Goal: Task Accomplishment & Management: Use online tool/utility

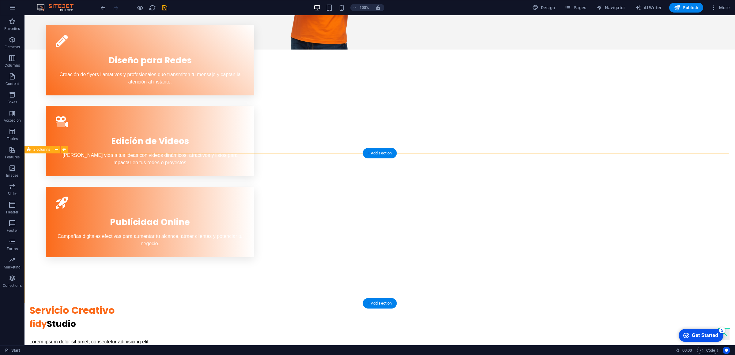
scroll to position [357, 0]
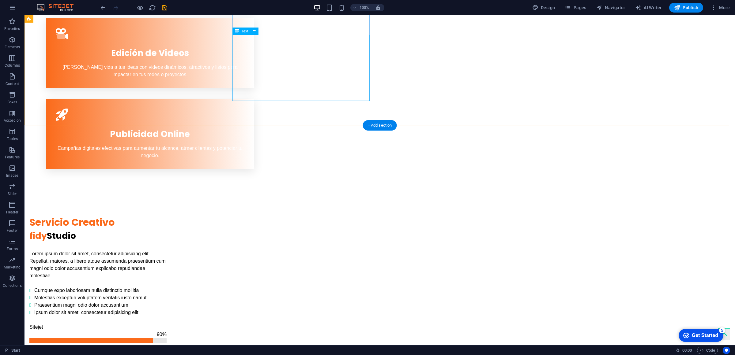
click at [167, 250] on div "Lorem ipsum dolor sit amet, consectetur adipisicing elit. Repellat, maiores, a …" at bounding box center [97, 283] width 137 height 66
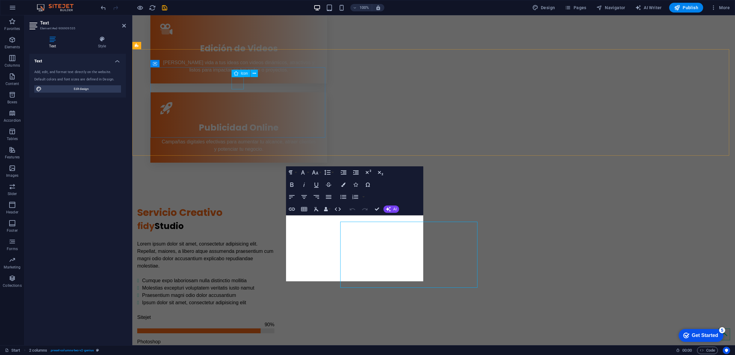
scroll to position [170, 0]
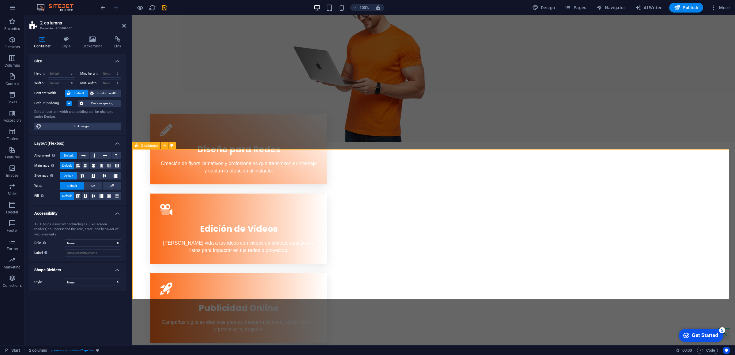
click at [86, 41] on icon at bounding box center [93, 39] width 30 height 6
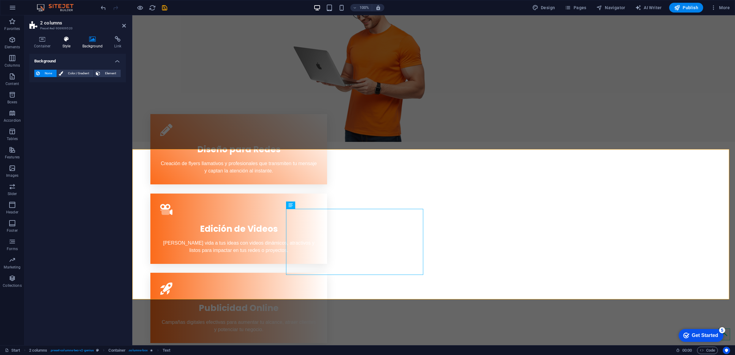
click at [66, 42] on icon at bounding box center [66, 39] width 17 height 6
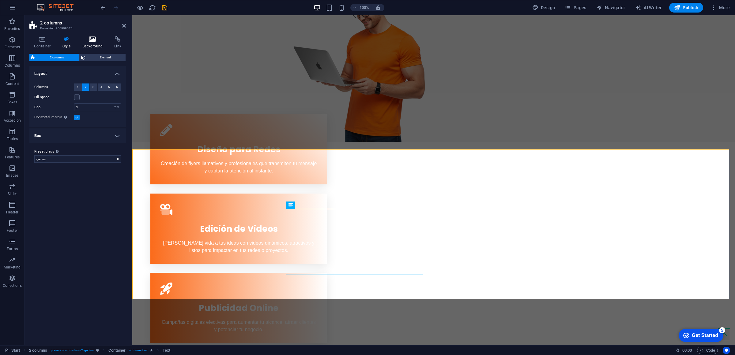
click at [90, 43] on h4 "Background" at bounding box center [94, 42] width 32 height 13
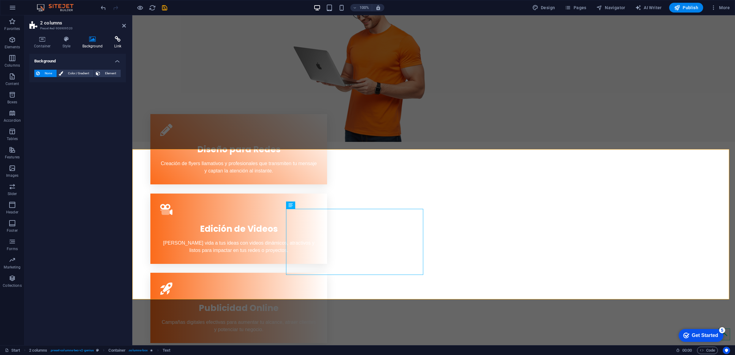
click at [113, 39] on icon at bounding box center [118, 39] width 16 height 6
click at [86, 41] on icon at bounding box center [93, 39] width 30 height 6
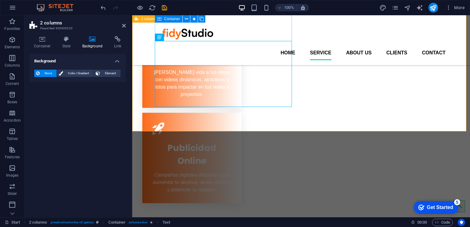
scroll to position [291, 0]
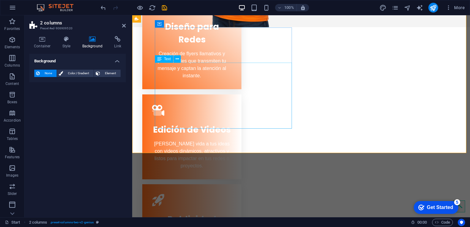
drag, startPoint x: 155, startPoint y: 103, endPoint x: 263, endPoint y: 103, distance: 108.4
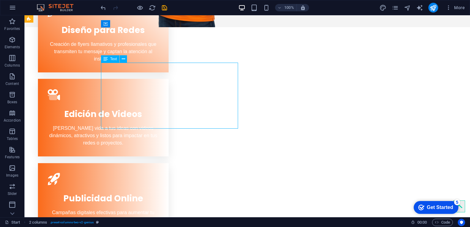
scroll to position [277, 0]
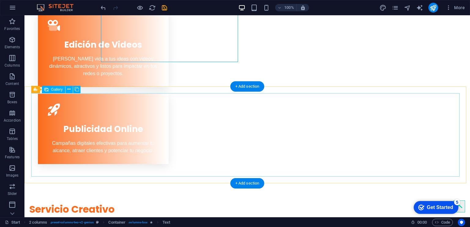
scroll to position [392, 0]
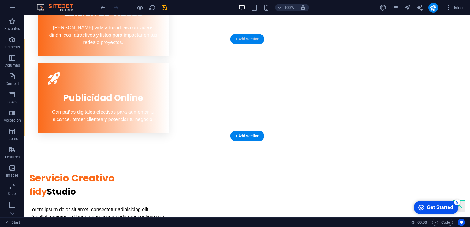
click at [247, 40] on div "+ Add section" at bounding box center [248, 39] width 34 height 10
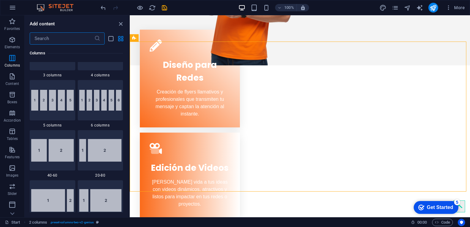
scroll to position [0, 0]
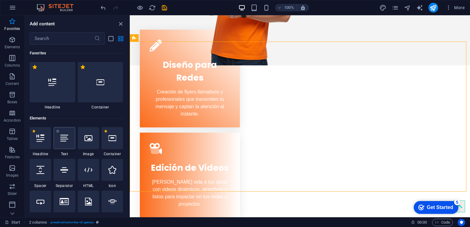
click at [66, 138] on icon at bounding box center [64, 138] width 8 height 8
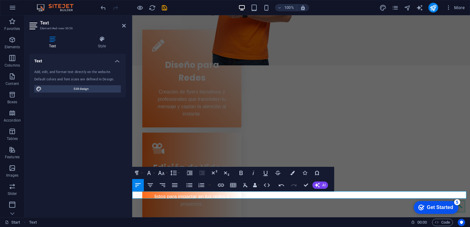
drag, startPoint x: 206, startPoint y: 195, endPoint x: 116, endPoint y: 202, distance: 90.3
click at [149, 186] on icon "button" at bounding box center [151, 186] width 6 height 4
click at [161, 174] on icon "button" at bounding box center [161, 173] width 6 height 4
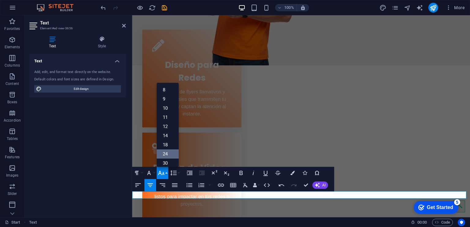
click at [171, 153] on link "24" at bounding box center [168, 154] width 22 height 9
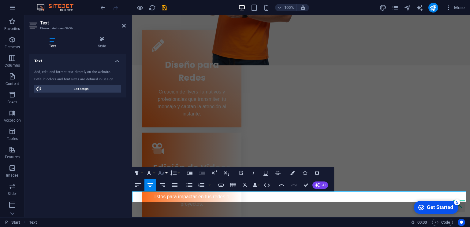
click at [164, 174] on icon "button" at bounding box center [161, 173] width 6 height 4
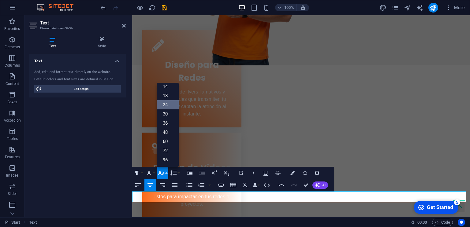
scroll to position [49, 0]
click at [167, 115] on link "30" at bounding box center [168, 114] width 22 height 9
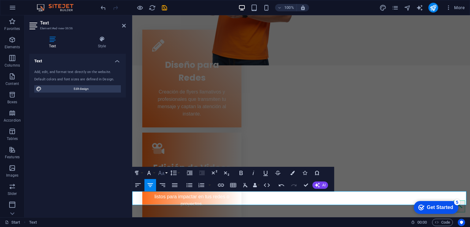
click at [167, 175] on button "Font Size" at bounding box center [163, 173] width 12 height 12
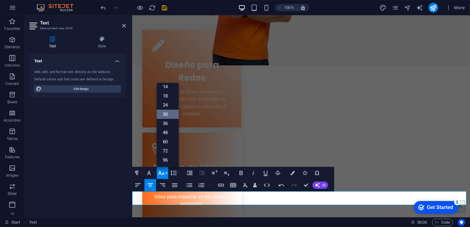
click at [165, 115] on link "30" at bounding box center [168, 114] width 22 height 9
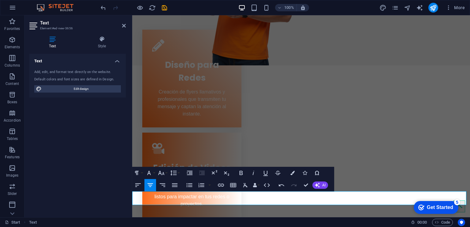
click at [108, 133] on div "Text Add, edit, and format text directly on the website. Default colors and fon…" at bounding box center [77, 133] width 96 height 159
click at [125, 30] on header "Text Element #ed-new-3656" at bounding box center [77, 23] width 96 height 16
click at [123, 27] on icon at bounding box center [124, 25] width 4 height 5
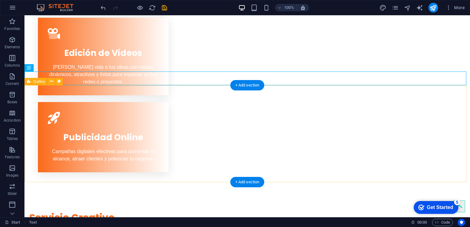
scroll to position [367, 0]
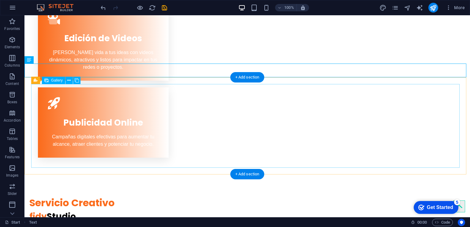
select select "3"
select select "px"
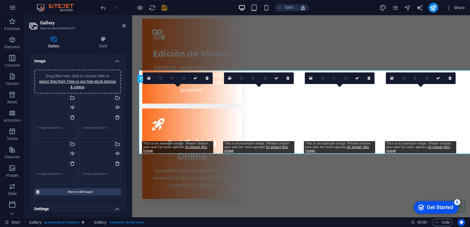
scroll to position [381, 0]
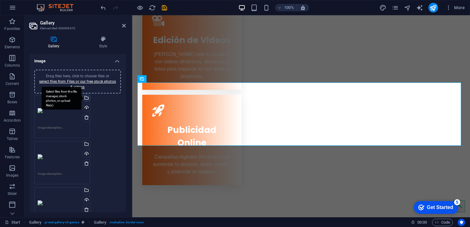
click at [87, 101] on div "Select files from the file manager, stock photos, or upload file(s)" at bounding box center [85, 98] width 9 height 9
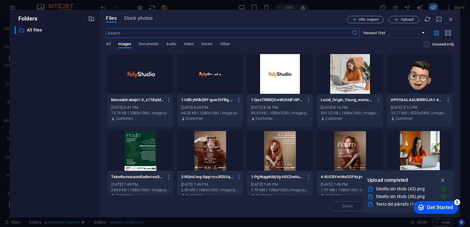
scroll to position [114, 0]
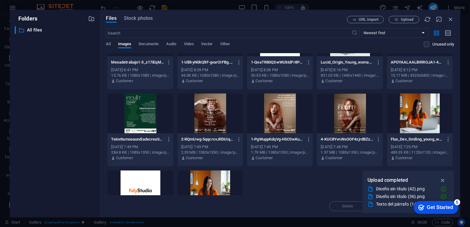
click at [340, 129] on div at bounding box center [350, 114] width 66 height 40
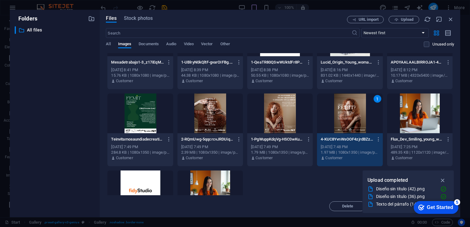
drag, startPoint x: 340, startPoint y: 129, endPoint x: 208, endPoint y: 113, distance: 133.2
click at [340, 129] on div "1" at bounding box center [350, 114] width 66 height 40
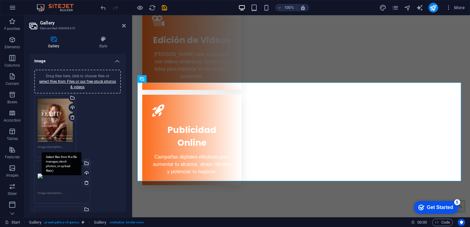
click at [81, 163] on div "Select files from the file manager, stock photos, or upload file(s)" at bounding box center [62, 163] width 40 height 23
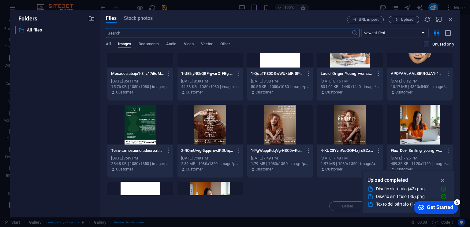
scroll to position [162, 0]
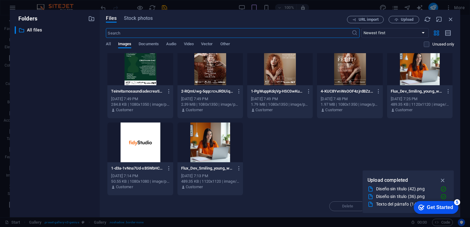
click at [280, 72] on div at bounding box center [280, 66] width 66 height 40
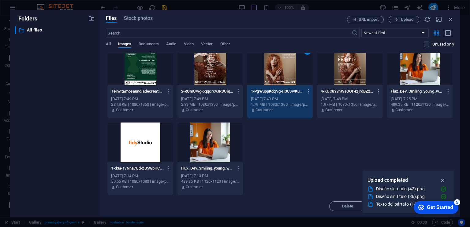
click at [280, 72] on div "1" at bounding box center [280, 66] width 66 height 40
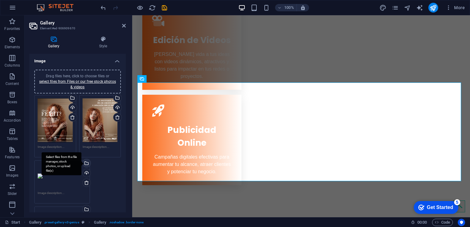
click at [72, 163] on div "Select files from the file manager, stock photos, or upload file(s)" at bounding box center [62, 163] width 40 height 23
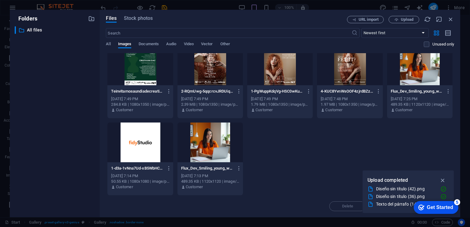
click at [207, 79] on div at bounding box center [211, 66] width 66 height 40
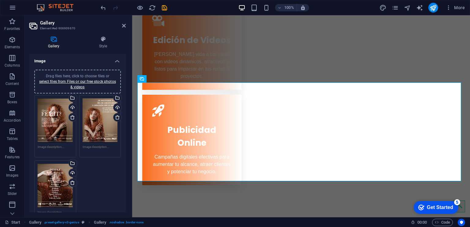
scroll to position [57, 0]
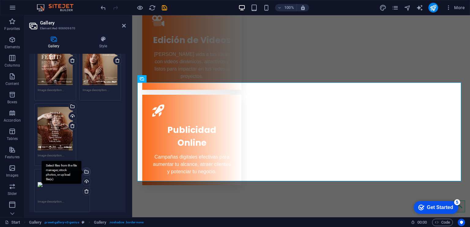
click at [87, 171] on div "Select files from the file manager, stock photos, or upload file(s)" at bounding box center [85, 172] width 9 height 9
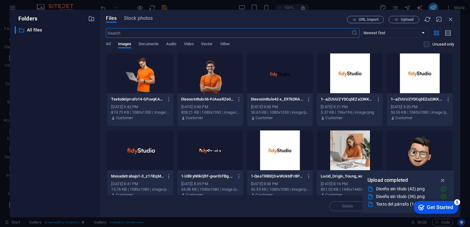
scroll to position [162, 0]
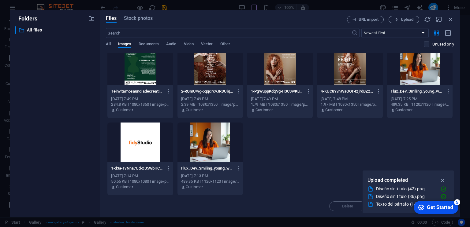
click at [149, 85] on div at bounding box center [140, 66] width 66 height 40
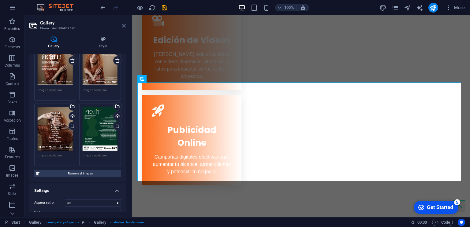
click at [122, 27] on icon at bounding box center [124, 25] width 4 height 5
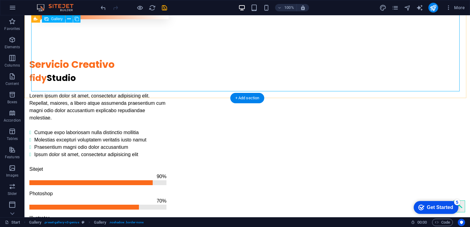
scroll to position [539, 0]
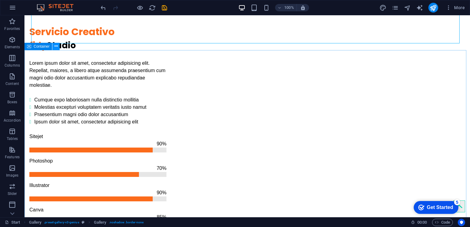
click at [55, 50] on icon at bounding box center [55, 46] width 3 height 6
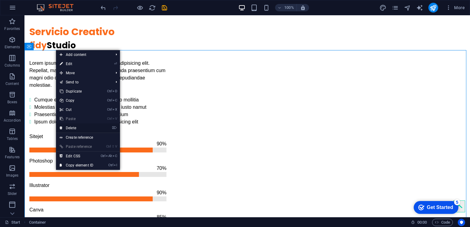
click at [73, 126] on link "⌦ Delete" at bounding box center [76, 128] width 41 height 9
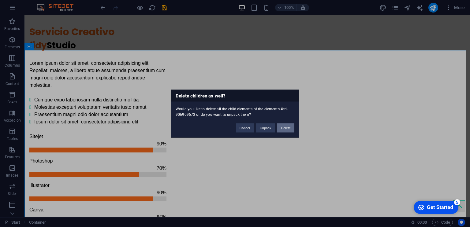
click at [284, 127] on button "Delete" at bounding box center [285, 127] width 17 height 9
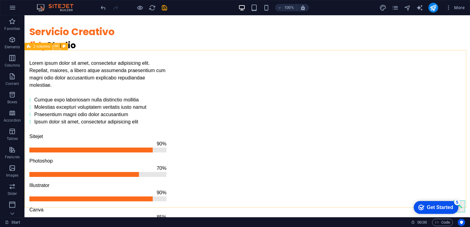
click at [54, 47] on button at bounding box center [56, 46] width 7 height 7
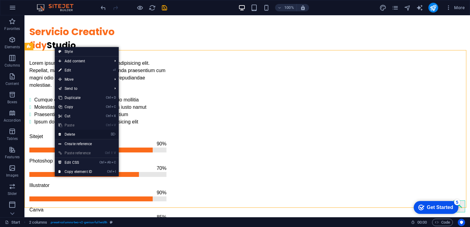
click at [70, 134] on link "⌦ Delete" at bounding box center [75, 134] width 41 height 9
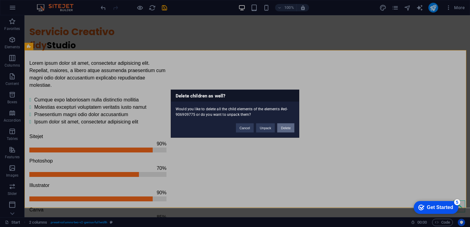
click at [283, 131] on button "Delete" at bounding box center [285, 127] width 17 height 9
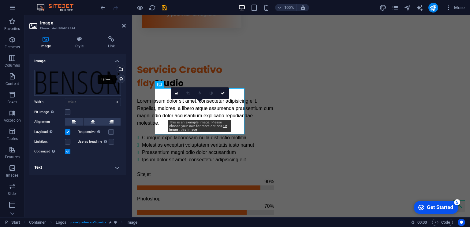
click at [121, 80] on div "Upload" at bounding box center [120, 79] width 9 height 9
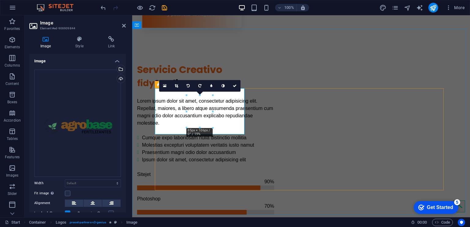
drag, startPoint x: 346, startPoint y: 142, endPoint x: 251, endPoint y: 160, distance: 96.9
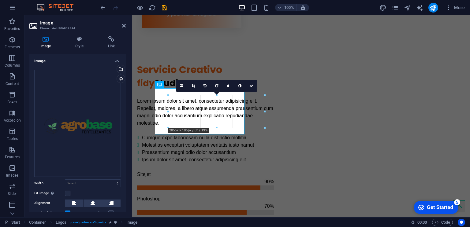
drag, startPoint x: 213, startPoint y: 127, endPoint x: 92, endPoint y: 129, distance: 121.3
type input "205"
select select "px"
click at [190, 87] on icon at bounding box center [188, 86] width 3 height 4
click at [203, 87] on link at bounding box center [200, 86] width 12 height 12
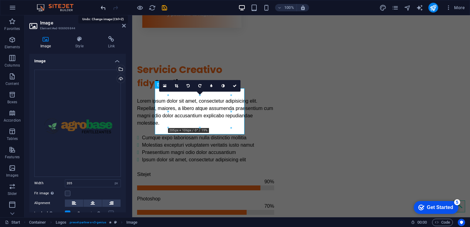
click at [101, 9] on icon "undo" at bounding box center [103, 7] width 7 height 7
select select "DISABLED_OPTION_VALUE"
drag, startPoint x: 213, startPoint y: 111, endPoint x: 66, endPoint y: 87, distance: 148.6
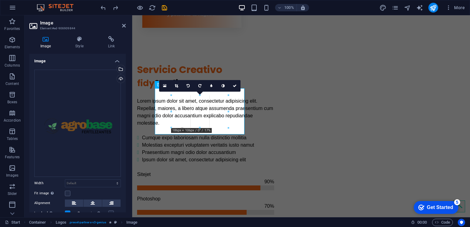
type input "186"
select select "px"
click at [102, 10] on icon "undo" at bounding box center [103, 7] width 7 height 7
select select "DISABLED_OPTION_VALUE"
drag, startPoint x: 214, startPoint y: 128, endPoint x: 223, endPoint y: 141, distance: 15.8
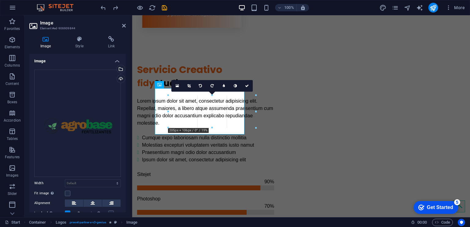
type input "205"
select select "px"
click at [106, 9] on icon "undo" at bounding box center [103, 7] width 7 height 7
select select "DISABLED_OPTION_VALUE"
click at [173, 85] on link at bounding box center [177, 86] width 12 height 12
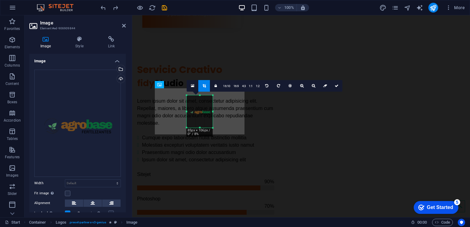
drag, startPoint x: 213, startPoint y: 127, endPoint x: 78, endPoint y: 121, distance: 135.2
click at [212, 114] on div at bounding box center [213, 112] width 2 height 32
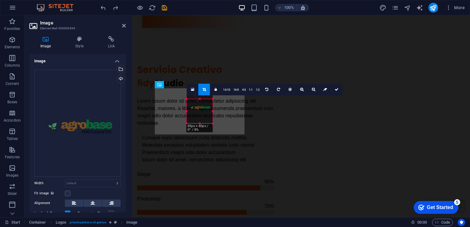
drag, startPoint x: 200, startPoint y: 96, endPoint x: 200, endPoint y: 104, distance: 8.6
click at [200, 104] on div "180 170 160 150 140 130 120 110 100 90 80 70 60 50 40 30 20 10 0 -10 -20 -30 -4…" at bounding box center [200, 111] width 26 height 24
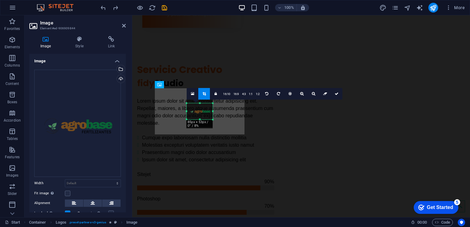
drag, startPoint x: 201, startPoint y: 124, endPoint x: 200, endPoint y: 116, distance: 7.7
click at [200, 116] on div "180 170 160 150 140 130 120 110 100 90 80 70 60 50 40 30 20 10 0 -10 -20 -30 -4…" at bounding box center [200, 111] width 26 height 16
click at [196, 97] on link at bounding box center [193, 94] width 12 height 12
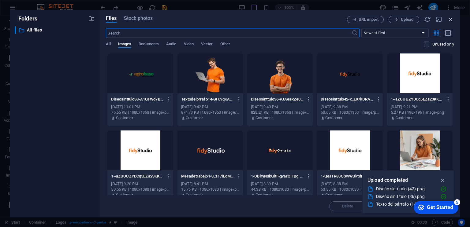
click at [449, 20] on icon "button" at bounding box center [451, 19] width 7 height 7
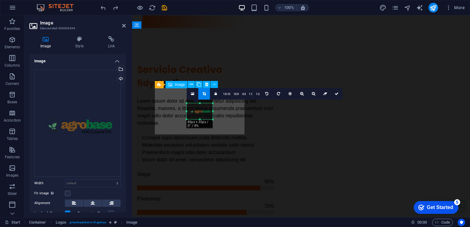
click at [124, 25] on icon at bounding box center [124, 25] width 4 height 5
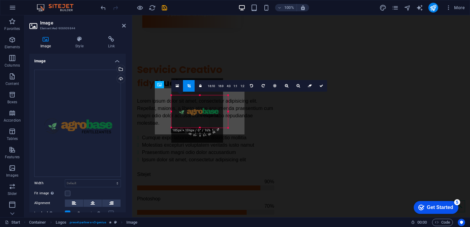
drag, startPoint x: 175, startPoint y: 111, endPoint x: 170, endPoint y: 111, distance: 4.9
click at [171, 111] on div at bounding box center [172, 112] width 2 height 32
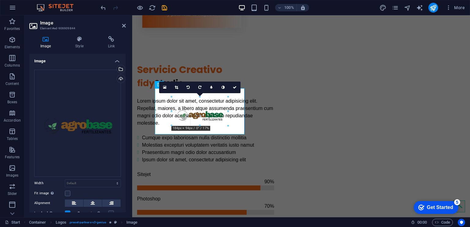
drag, startPoint x: 171, startPoint y: 114, endPoint x: 41, endPoint y: 98, distance: 130.7
type input "184"
select select "px"
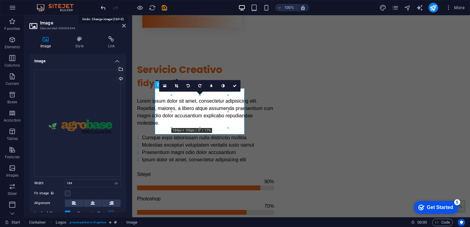
click at [104, 8] on icon "undo" at bounding box center [103, 7] width 7 height 7
select select "DISABLED_OPTION_VALUE"
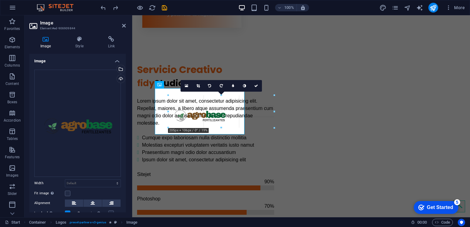
drag, startPoint x: 225, startPoint y: 127, endPoint x: 118, endPoint y: 135, distance: 108.1
type input "205"
select select "px"
drag, startPoint x: 231, startPoint y: 129, endPoint x: 107, endPoint y: 126, distance: 123.1
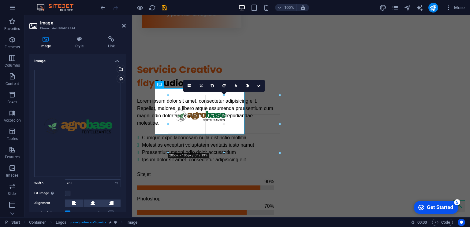
drag, startPoint x: 232, startPoint y: 127, endPoint x: 117, endPoint y: 137, distance: 115.5
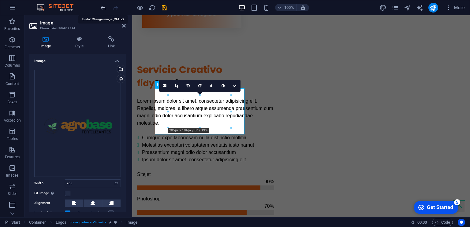
click at [103, 6] on icon "undo" at bounding box center [103, 7] width 7 height 7
select select "DISABLED_OPTION_VALUE"
click at [103, 6] on icon "undo" at bounding box center [103, 7] width 7 height 7
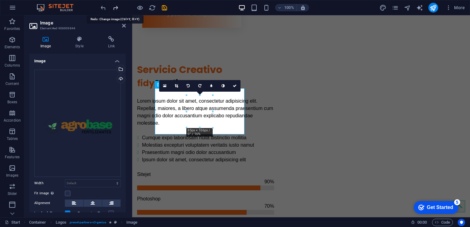
click at [113, 7] on icon "redo" at bounding box center [115, 7] width 7 height 7
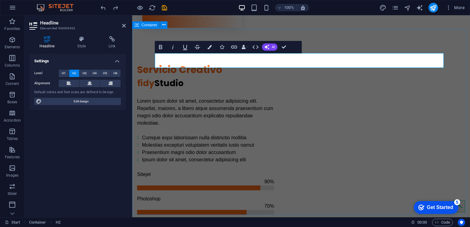
drag, startPoint x: 238, startPoint y: 61, endPoint x: 149, endPoint y: 62, distance: 88.2
click at [213, 48] on button "Colors" at bounding box center [210, 47] width 12 height 12
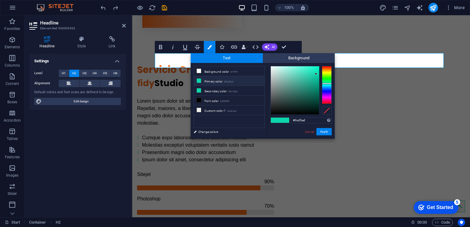
drag, startPoint x: 310, startPoint y: 120, endPoint x: 271, endPoint y: 122, distance: 39.2
click at [271, 122] on div "#0cd5ad Supported formats #0852ed rgb(8, 82, 237) rgba(8, 82, 237, 90%) hsv(221…" at bounding box center [301, 145] width 68 height 165
type input "#fb6b1b"
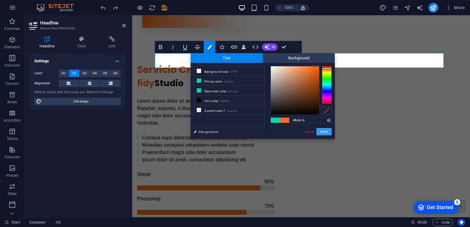
click at [321, 132] on button "Apply" at bounding box center [324, 131] width 15 height 7
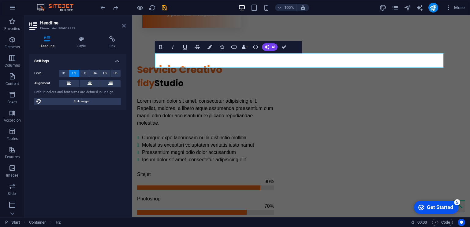
click at [125, 26] on icon at bounding box center [124, 25] width 4 height 5
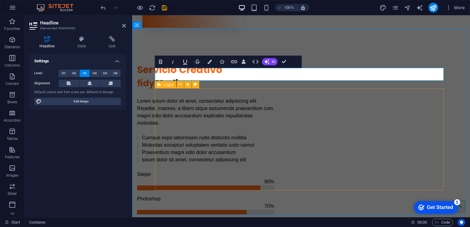
scroll to position [560, 0]
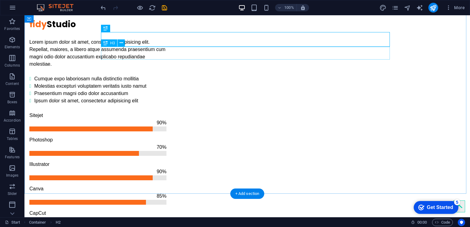
scroll to position [581, 0]
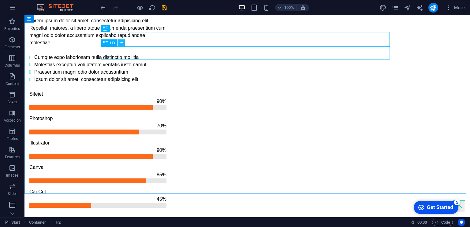
click at [120, 45] on icon at bounding box center [121, 43] width 3 height 6
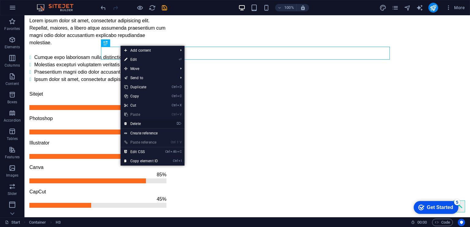
drag, startPoint x: 139, startPoint y: 124, endPoint x: 124, endPoint y: 102, distance: 26.7
click at [139, 124] on link "⌦ Delete" at bounding box center [141, 123] width 41 height 9
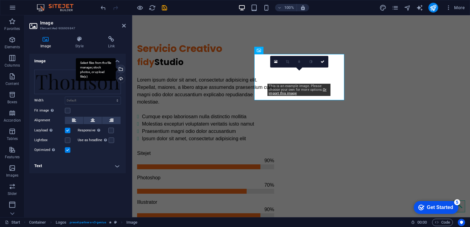
click at [123, 72] on div "Select files from the file manager, stock photos, or upload file(s)" at bounding box center [120, 69] width 9 height 9
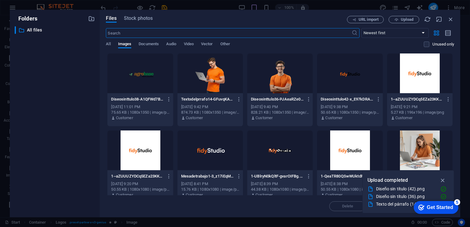
scroll to position [114, 0]
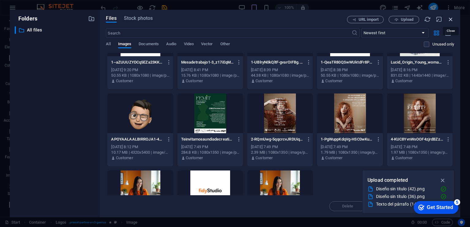
click at [449, 21] on icon "button" at bounding box center [451, 19] width 7 height 7
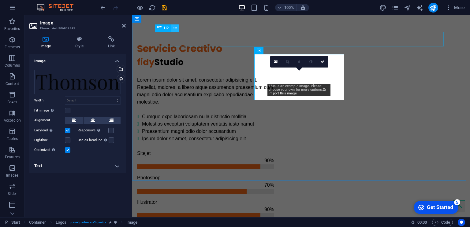
click at [176, 28] on icon at bounding box center [175, 28] width 3 height 6
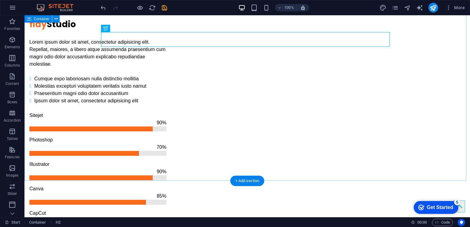
scroll to position [581, 0]
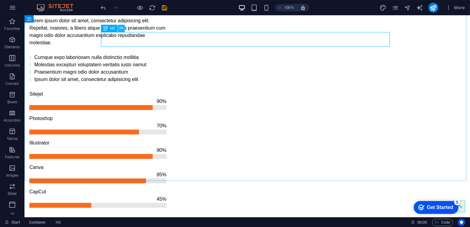
click at [121, 28] on icon at bounding box center [121, 28] width 3 height 6
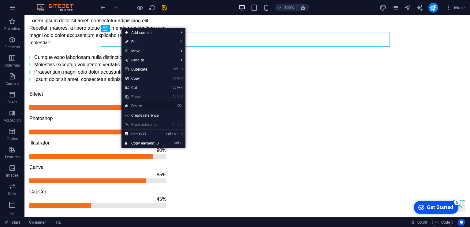
drag, startPoint x: 138, startPoint y: 105, endPoint x: 154, endPoint y: 97, distance: 17.4
click at [138, 105] on link "⌦ Delete" at bounding box center [142, 106] width 41 height 9
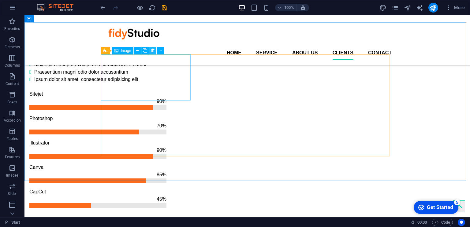
click at [151, 50] on icon at bounding box center [152, 50] width 3 height 6
click at [154, 52] on icon at bounding box center [152, 50] width 3 height 6
drag, startPoint x: 153, startPoint y: 50, endPoint x: 128, endPoint y: 37, distance: 27.7
click at [153, 50] on icon at bounding box center [152, 50] width 3 height 6
click at [153, 51] on icon at bounding box center [152, 50] width 3 height 6
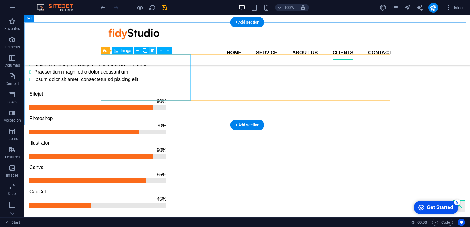
click at [152, 50] on icon at bounding box center [152, 50] width 3 height 6
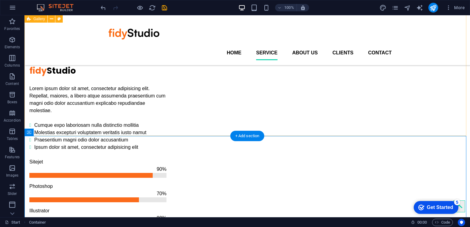
scroll to position [509, 0]
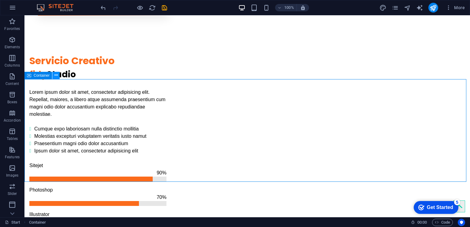
click at [54, 77] on button at bounding box center [55, 75] width 7 height 7
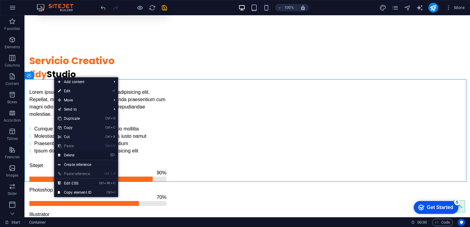
click at [73, 154] on link "⌦ Delete" at bounding box center [74, 155] width 41 height 9
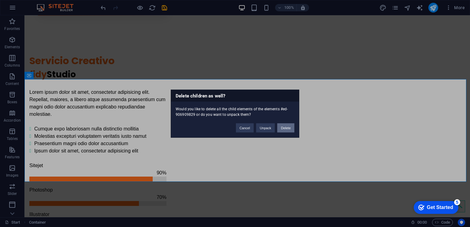
click at [281, 130] on button "Delete" at bounding box center [285, 127] width 17 height 9
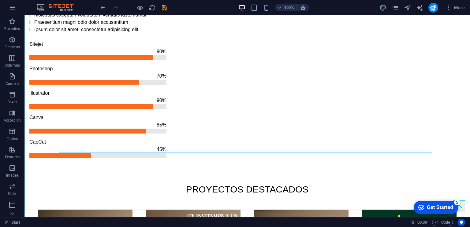
scroll to position [690, 0]
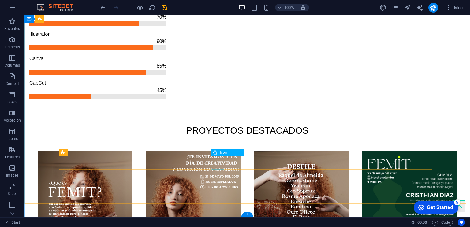
select select "xMidYMid"
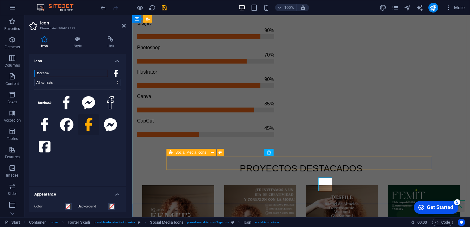
scroll to position [669, 0]
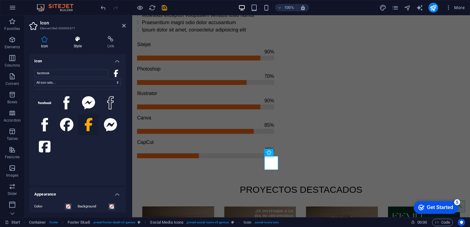
click at [75, 42] on h4 "Style" at bounding box center [79, 42] width 34 height 13
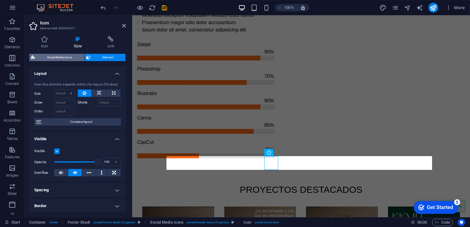
click at [80, 55] on span "Social Media Icons" at bounding box center [59, 57] width 45 height 7
select select "rem"
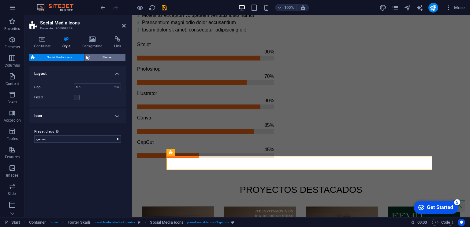
click at [99, 58] on span "Element" at bounding box center [107, 57] width 31 height 7
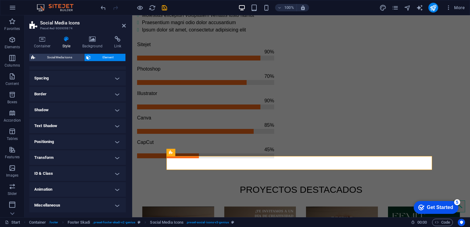
scroll to position [0, 0]
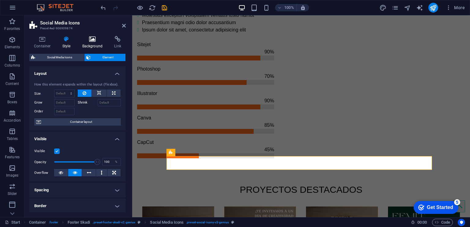
click at [92, 45] on h4 "Background" at bounding box center [94, 42] width 32 height 13
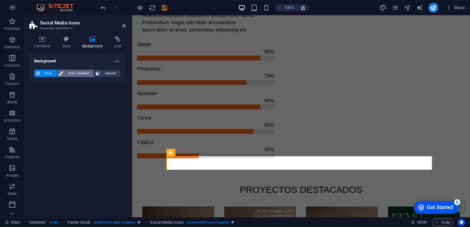
click at [79, 71] on span "Color / Gradient" at bounding box center [78, 73] width 27 height 7
click at [40, 73] on button "None" at bounding box center [45, 73] width 22 height 7
click at [47, 36] on icon at bounding box center [42, 39] width 26 height 6
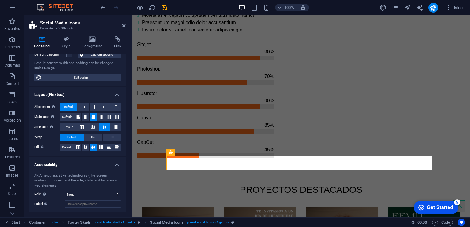
scroll to position [88, 0]
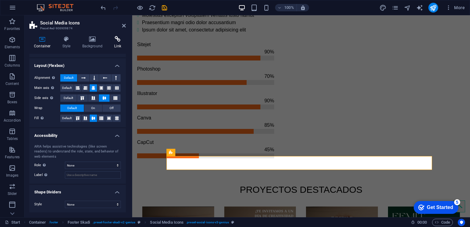
click at [113, 44] on h4 "Link" at bounding box center [118, 42] width 16 height 13
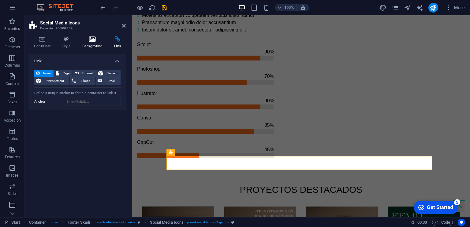
click at [84, 40] on icon at bounding box center [93, 39] width 30 height 6
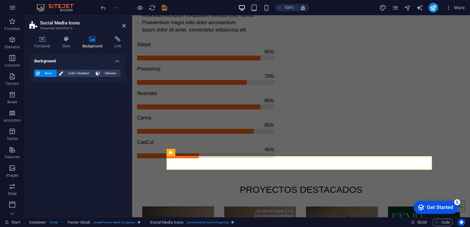
click at [100, 68] on div "None Color / Gradient Element Stretch background to full-width Color overlay Pl…" at bounding box center [77, 73] width 96 height 17
click at [104, 76] on span "Element" at bounding box center [110, 73] width 17 height 7
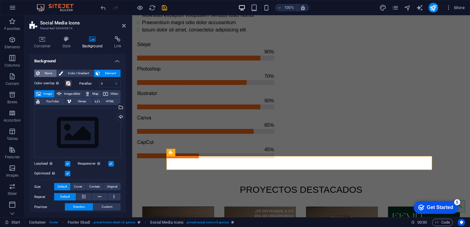
click at [45, 76] on span "None" at bounding box center [48, 73] width 13 height 7
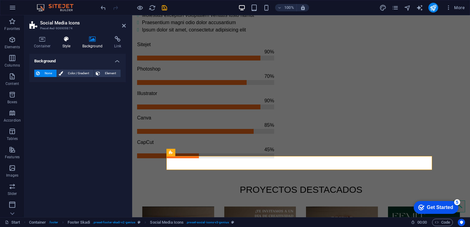
click at [70, 43] on h4 "Style" at bounding box center [68, 42] width 20 height 13
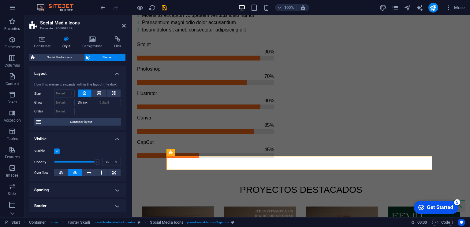
click at [82, 118] on div "How this element expands within the layout (Flexbox). Size Default auto px % 1/…" at bounding box center [77, 104] width 96 height 54
click at [82, 125] on span "Container layout" at bounding box center [81, 121] width 76 height 7
select select "rem"
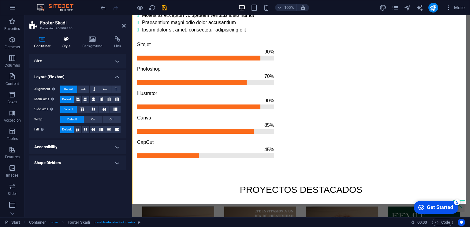
click at [63, 46] on h4 "Style" at bounding box center [68, 42] width 20 height 13
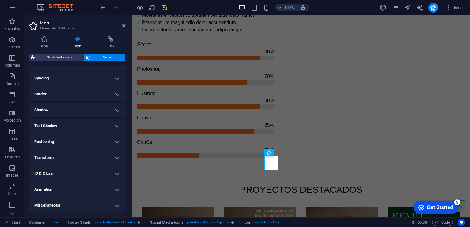
scroll to position [0, 0]
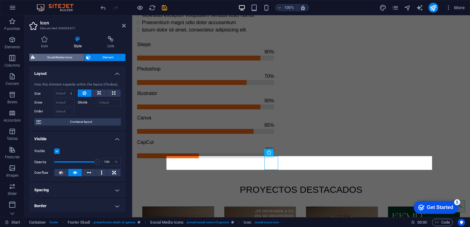
click at [58, 60] on span "Social Media Icons" at bounding box center [59, 57] width 45 height 7
select select "rem"
select select "px"
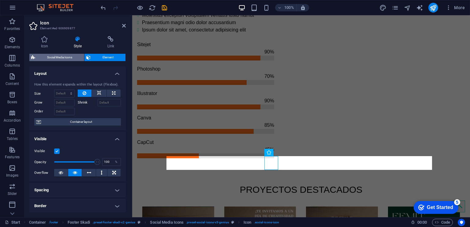
select select "%"
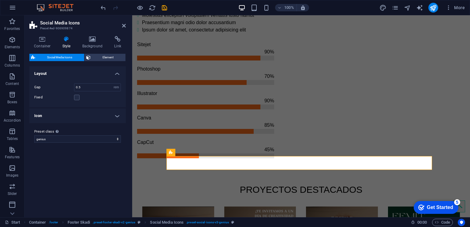
click at [117, 118] on h4 "Icon" at bounding box center [77, 116] width 96 height 15
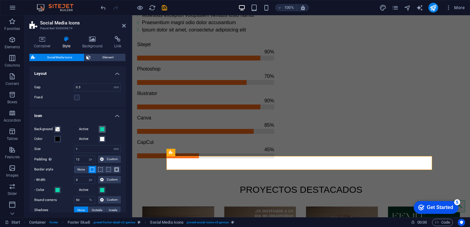
click at [102, 130] on span at bounding box center [102, 129] width 5 height 5
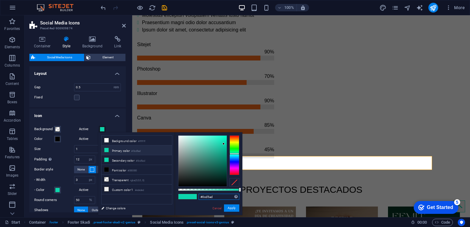
drag, startPoint x: 216, startPoint y: 200, endPoint x: 170, endPoint y: 196, distance: 45.5
click at [170, 196] on div "less Background color #ffffff Primary color #0cd5ad Secondary color #0cd5ad Fon…" at bounding box center [170, 174] width 144 height 83
type input "#fb6b1b"
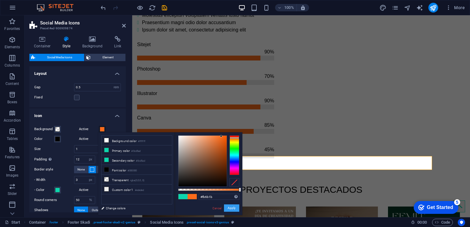
click at [232, 208] on button "Apply" at bounding box center [231, 208] width 15 height 7
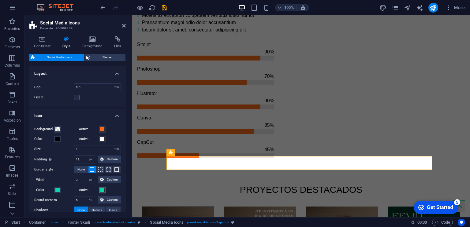
click at [100, 190] on span at bounding box center [102, 190] width 5 height 5
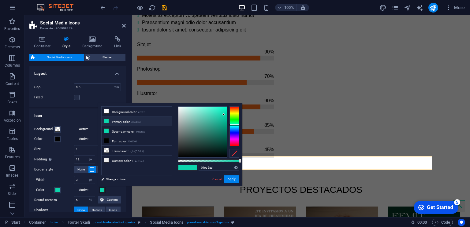
click at [100, 190] on span at bounding box center [102, 190] width 5 height 5
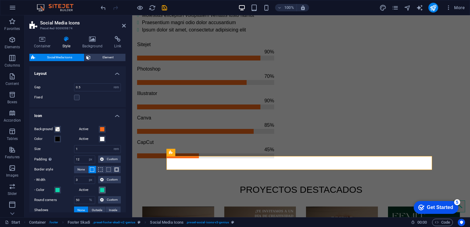
click at [103, 188] on span at bounding box center [102, 190] width 5 height 5
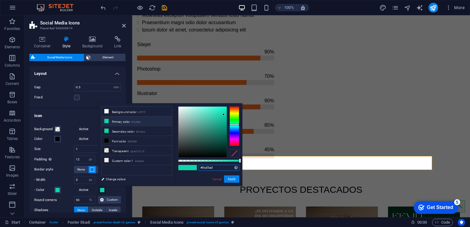
drag, startPoint x: 194, startPoint y: 169, endPoint x: 182, endPoint y: 171, distance: 12.1
click at [182, 171] on div "#0cd5ad Supported formats #0852ed rgb(8, 82, 237) rgba(8, 82, 237, 90%) hsv(221…" at bounding box center [209, 189] width 68 height 172
type input "#fb6b1b"
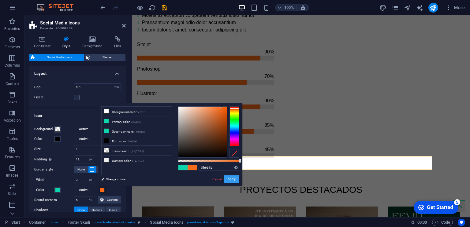
drag, startPoint x: 235, startPoint y: 182, endPoint x: 102, endPoint y: 167, distance: 134.1
click at [235, 182] on button "Apply" at bounding box center [231, 179] width 15 height 7
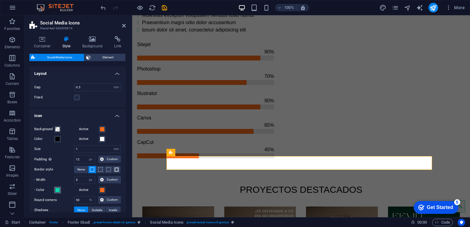
click at [58, 187] on button "- Color" at bounding box center [57, 190] width 7 height 7
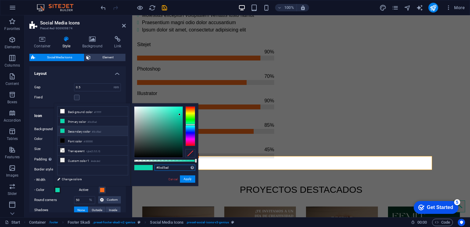
drag, startPoint x: 171, startPoint y: 165, endPoint x: 143, endPoint y: 168, distance: 28.3
click at [143, 168] on div "#0cd5ad Supported formats #0852ed rgb(8, 82, 237) rgba(8, 82, 237, 90%) hsv(221…" at bounding box center [165, 189] width 68 height 172
drag, startPoint x: 182, startPoint y: 167, endPoint x: 133, endPoint y: 174, distance: 49.4
click at [133, 174] on div "#0cd5adb6b1b Supported formats #0852ed rgb(8, 82, 237) rgba(8, 82, 237, 90%) hs…" at bounding box center [165, 189] width 68 height 172
type input "#fb6b1b"
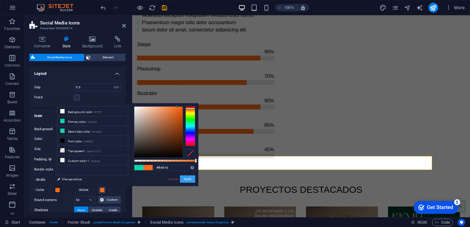
drag, startPoint x: 192, startPoint y: 179, endPoint x: 59, endPoint y: 157, distance: 134.7
click at [192, 179] on button "Apply" at bounding box center [187, 179] width 15 height 7
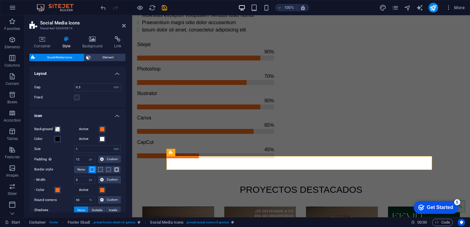
scroll to position [32, 0]
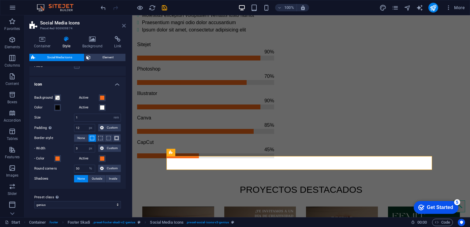
drag, startPoint x: 125, startPoint y: 27, endPoint x: 96, endPoint y: 66, distance: 48.0
click at [125, 27] on icon at bounding box center [124, 25] width 4 height 5
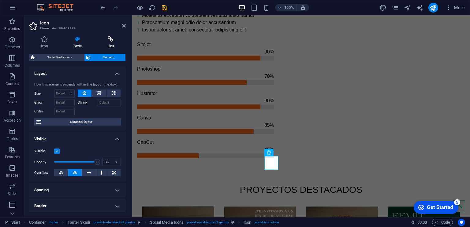
click at [112, 46] on h4 "Link" at bounding box center [111, 42] width 30 height 13
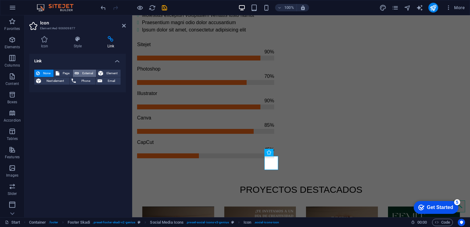
click at [85, 73] on span "External" at bounding box center [87, 73] width 13 height 7
select select "blank"
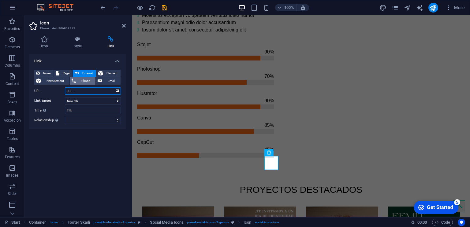
paste input "[URL][DOMAIN_NAME]"
type input "[URL][DOMAIN_NAME]"
click at [122, 27] on icon at bounding box center [124, 25] width 4 height 5
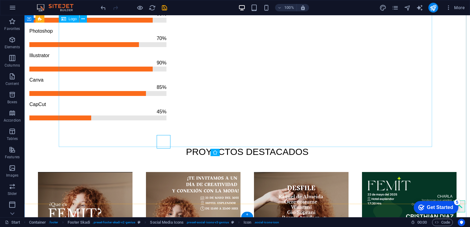
scroll to position [690, 0]
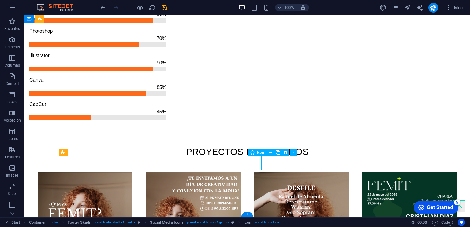
select select "xMidYMid"
select select "px"
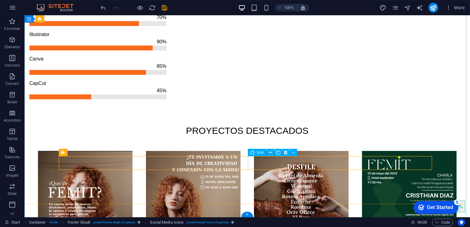
select select "xMidYMid"
select select "px"
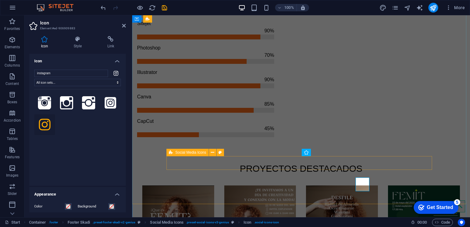
scroll to position [669, 0]
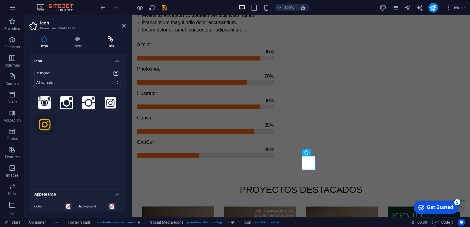
click at [116, 43] on h4 "Link" at bounding box center [111, 42] width 30 height 13
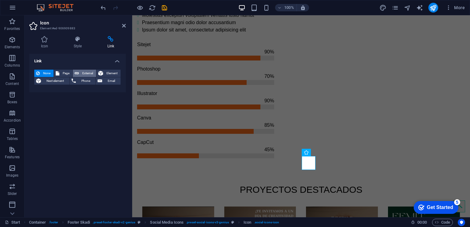
click at [90, 72] on span "External" at bounding box center [87, 73] width 13 height 7
select select "blank"
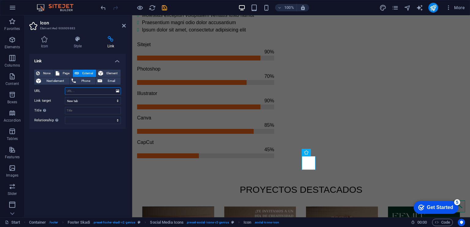
paste input "[URL][DOMAIN_NAME]"
type input "[URL][DOMAIN_NAME]"
click at [122, 27] on icon at bounding box center [124, 25] width 4 height 5
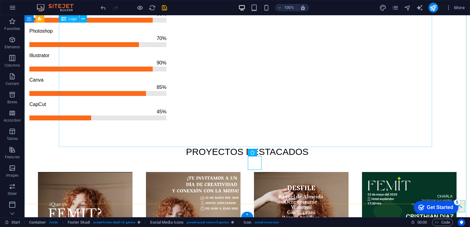
scroll to position [690, 0]
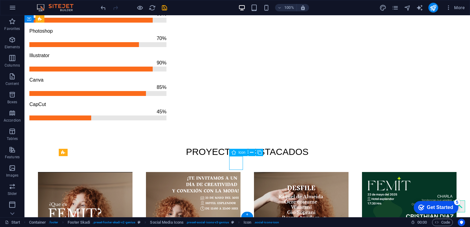
select select "xMidYMid"
select select "px"
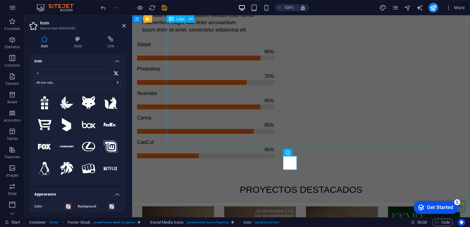
select select "px"
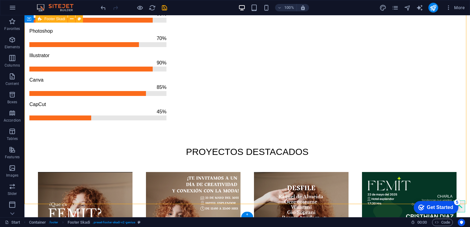
select select "px"
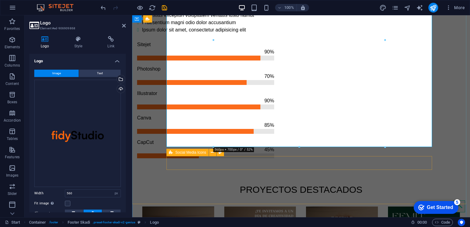
select select "rem"
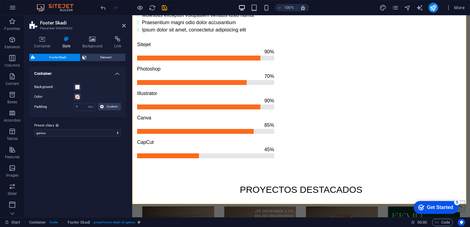
click at [121, 23] on h2 "Footer Skadi" at bounding box center [83, 23] width 86 height 6
click at [123, 24] on icon at bounding box center [124, 25] width 4 height 5
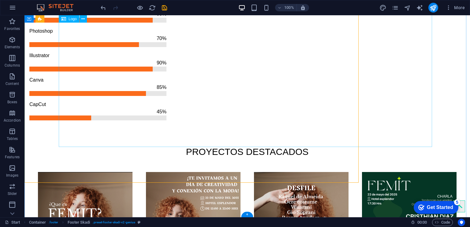
scroll to position [690, 0]
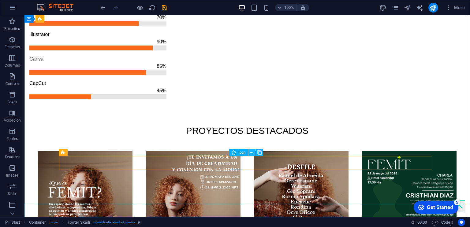
click at [250, 152] on icon at bounding box center [251, 153] width 3 height 6
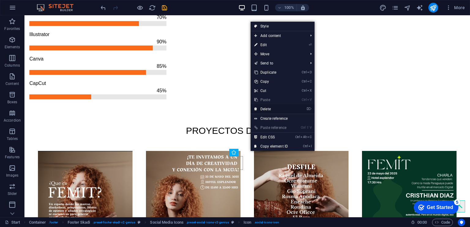
drag, startPoint x: 271, startPoint y: 110, endPoint x: 245, endPoint y: 96, distance: 29.5
click at [271, 110] on link "⌦ Delete" at bounding box center [271, 109] width 41 height 9
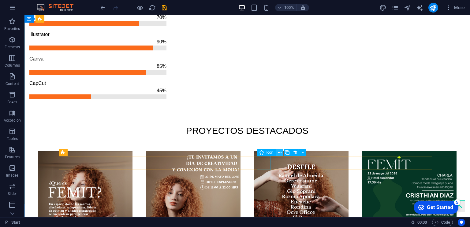
click at [279, 151] on icon at bounding box center [279, 153] width 3 height 6
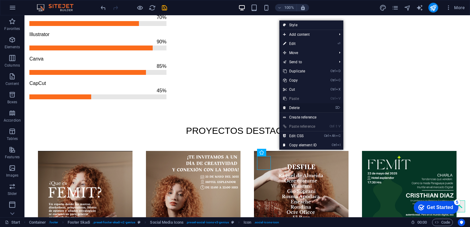
click at [301, 107] on link "⌦ Delete" at bounding box center [300, 107] width 41 height 9
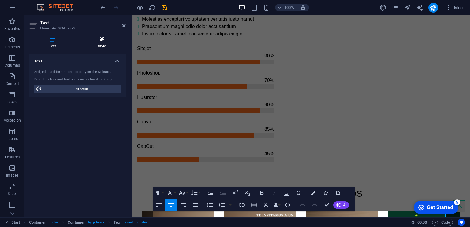
click at [103, 46] on h4 "Style" at bounding box center [102, 42] width 48 height 13
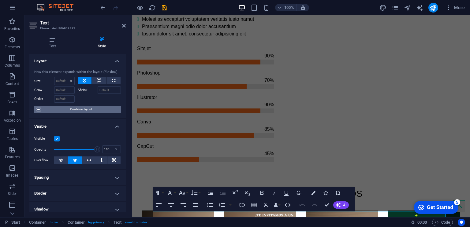
click at [77, 110] on span "Container layout" at bounding box center [81, 109] width 76 height 7
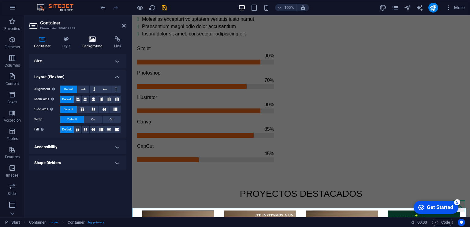
click at [90, 42] on icon at bounding box center [93, 39] width 30 height 6
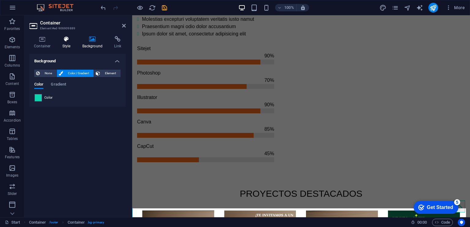
click at [68, 40] on icon at bounding box center [66, 39] width 17 height 6
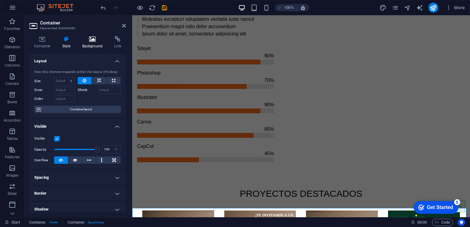
click at [93, 43] on h4 "Background" at bounding box center [94, 42] width 32 height 13
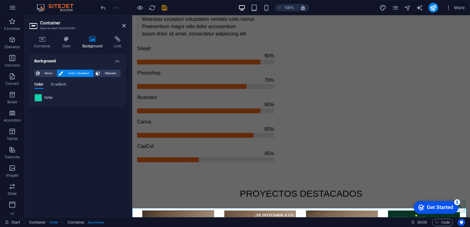
click at [42, 96] on div "Color" at bounding box center [78, 97] width 86 height 7
click at [37, 97] on span at bounding box center [38, 98] width 7 height 7
click at [0, 0] on li "Background color #ffffff" at bounding box center [0, 0] width 0 height 0
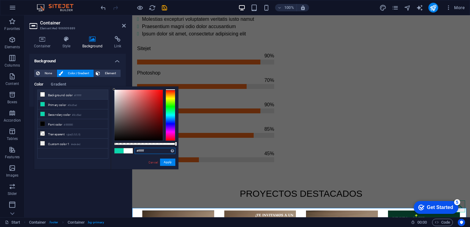
drag, startPoint x: 147, startPoint y: 154, endPoint x: 122, endPoint y: 153, distance: 25.1
click at [122, 153] on div "#ffffff Supported formats #0852ed rgb(8, 82, 237) rgba(8, 82, 237, 90%) hsv(221…" at bounding box center [145, 173] width 68 height 172
type input "#fb6b1b"
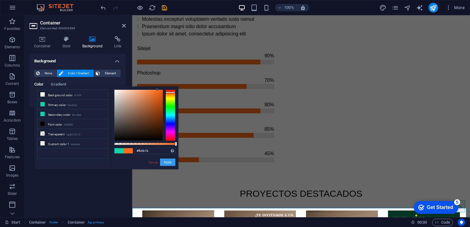
click at [170, 162] on button "Apply" at bounding box center [167, 162] width 15 height 7
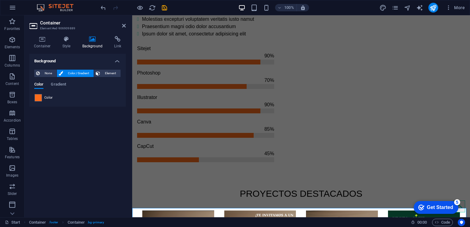
click at [122, 30] on header "Container Element #ed-906909889" at bounding box center [77, 23] width 96 height 16
drag, startPoint x: 123, startPoint y: 27, endPoint x: 98, endPoint y: 12, distance: 29.4
click at [123, 27] on icon at bounding box center [124, 25] width 4 height 5
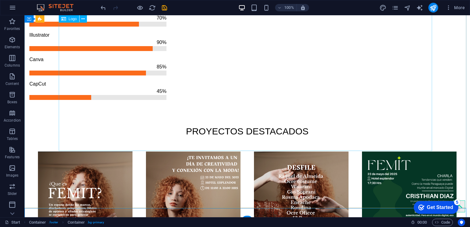
scroll to position [690, 0]
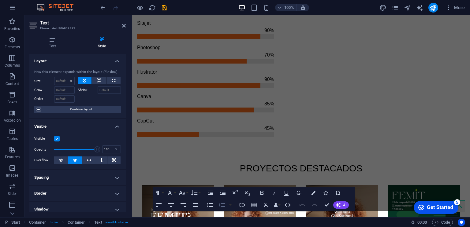
scroll to position [665, 0]
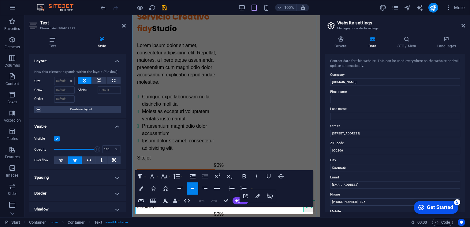
scroll to position [514, 0]
drag, startPoint x: 241, startPoint y: 211, endPoint x: 148, endPoint y: 215, distance: 93.5
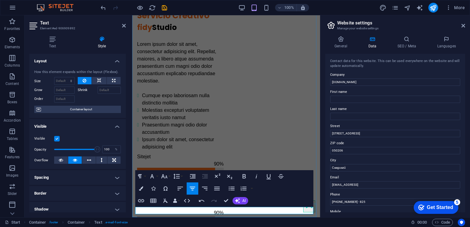
drag, startPoint x: 227, startPoint y: 212, endPoint x: 181, endPoint y: 212, distance: 45.9
click at [123, 24] on icon at bounding box center [124, 25] width 4 height 5
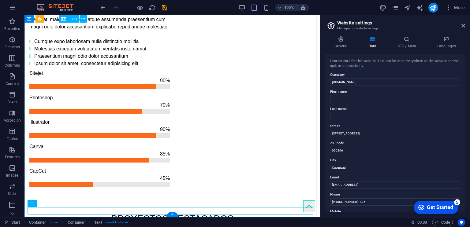
scroll to position [603, 0]
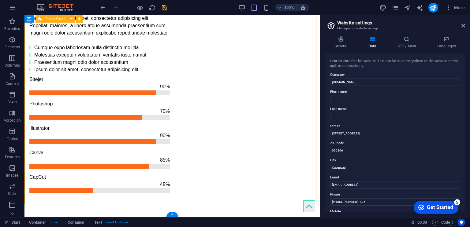
select select "rem"
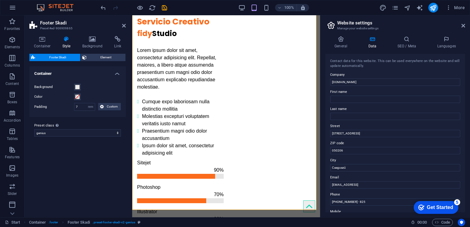
click at [127, 26] on aside "Footer Skadi Preset #ed-906909865 Container Style Background Link Size Height D…" at bounding box center [78, 116] width 108 height 202
click at [124, 24] on icon at bounding box center [124, 25] width 4 height 5
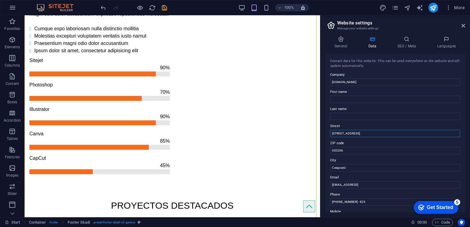
drag, startPoint x: 390, startPoint y: 149, endPoint x: 320, endPoint y: 134, distance: 71.7
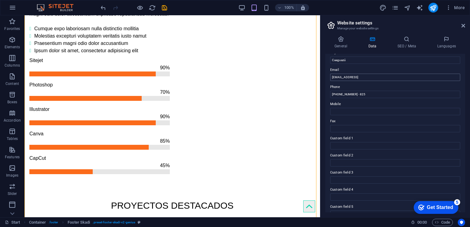
scroll to position [114, 0]
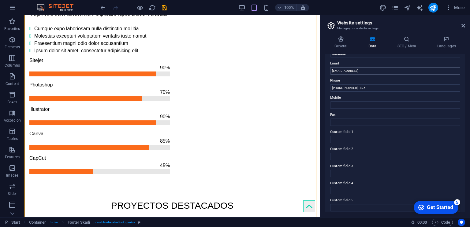
type input "[GEOGRAPHIC_DATA]"
drag, startPoint x: 433, startPoint y: 85, endPoint x: 312, endPoint y: 77, distance: 120.6
type input "[PERSON_NAME][EMAIL_ADDRESS][DOMAIN_NAME]"
click at [463, 24] on icon at bounding box center [464, 25] width 4 height 5
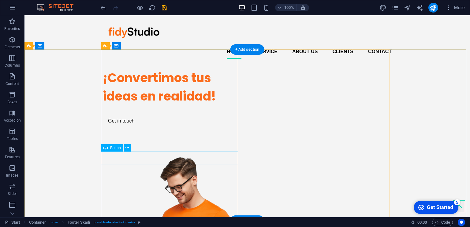
scroll to position [0, 0]
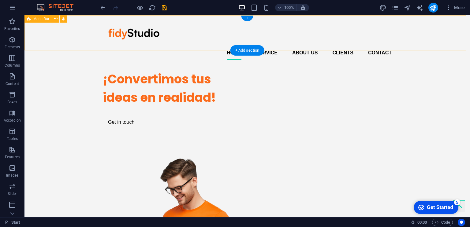
click at [232, 46] on nav "Home Service About us Clients Contact" at bounding box center [247, 53] width 289 height 15
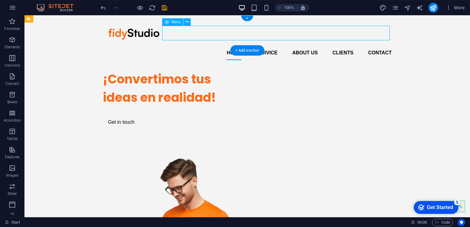
click at [232, 46] on nav "Home Service About us Clients Contact" at bounding box center [247, 53] width 289 height 15
select select
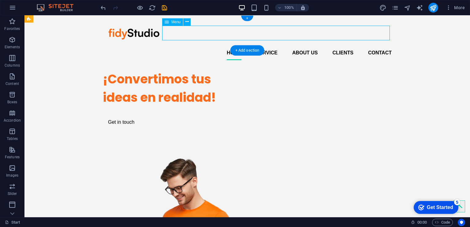
select select
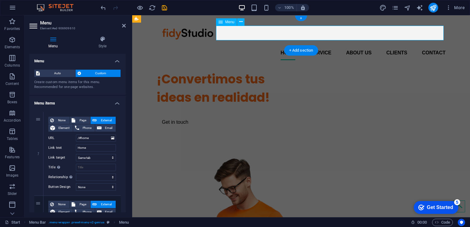
click at [284, 46] on nav "Home Service About us Clients Contact" at bounding box center [301, 53] width 289 height 15
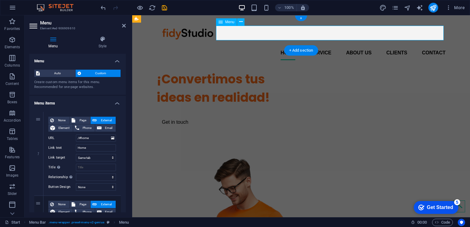
click at [284, 46] on nav "Home Service About us Clients Contact" at bounding box center [301, 53] width 289 height 15
click at [90, 42] on icon at bounding box center [102, 39] width 47 height 6
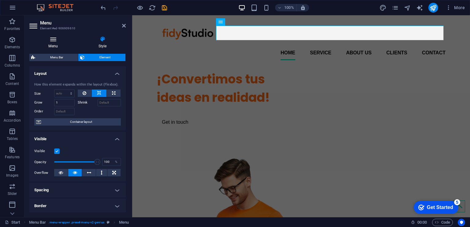
click at [57, 40] on icon at bounding box center [52, 39] width 47 height 6
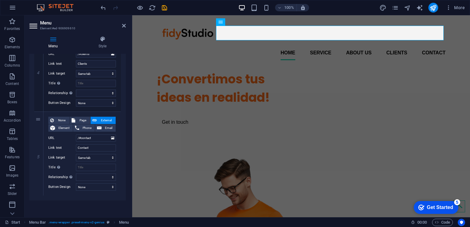
scroll to position [280, 0]
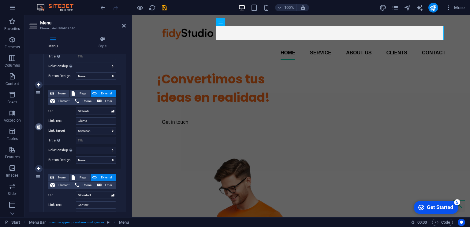
click at [39, 127] on icon at bounding box center [38, 127] width 3 height 4
select select
type input "/#contact"
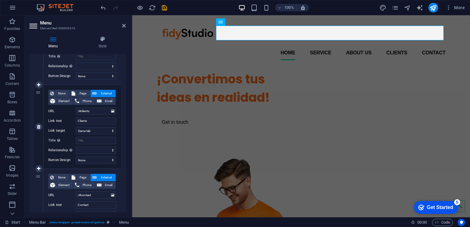
type input "Contact"
select select
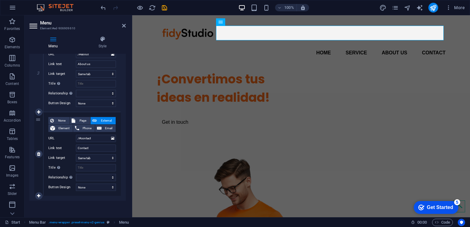
scroll to position [138, 0]
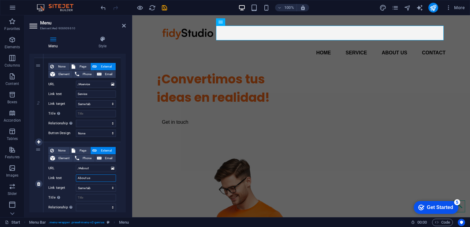
drag, startPoint x: 96, startPoint y: 179, endPoint x: 63, endPoint y: 181, distance: 32.8
click at [63, 181] on div "Link text About us" at bounding box center [82, 178] width 68 height 7
type input "Sobre mi"
select select
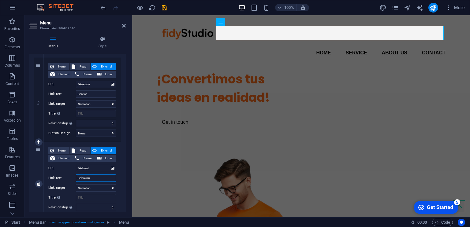
select select
type input "Sobre mi"
click at [31, 126] on div "1 None Page External Element Phone Email Page Start Subpage Legal Notice Privac…" at bounding box center [77, 142] width 96 height 346
click at [92, 93] on input "Service" at bounding box center [96, 94] width 40 height 7
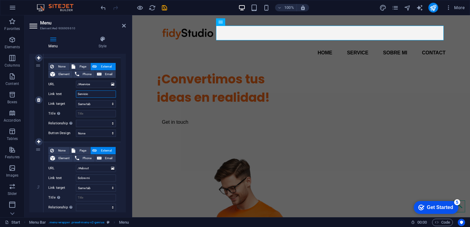
type input "Servicios"
select select
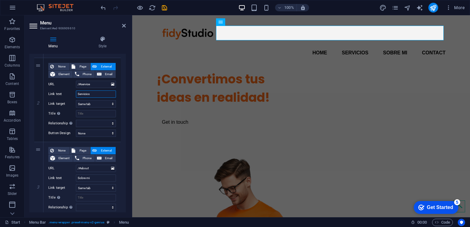
type input "Servicios"
click at [32, 89] on div "1 None Page External Element Phone Email Page Start Subpage Legal Notice Privac…" at bounding box center [77, 142] width 96 height 346
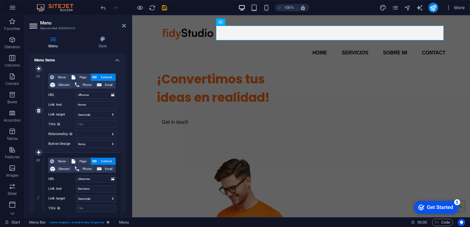
scroll to position [24, 0]
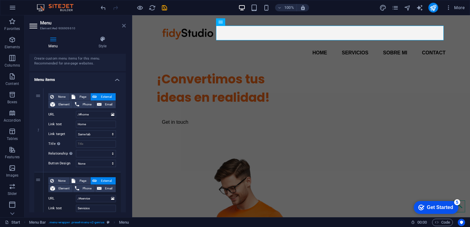
drag, startPoint x: 125, startPoint y: 27, endPoint x: 100, endPoint y: 12, distance: 28.9
click at [125, 27] on icon at bounding box center [124, 25] width 4 height 5
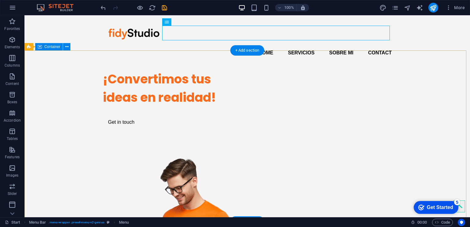
click at [50, 77] on div "¡Convertimos tus ideas en realidad! Get in touch" at bounding box center [247, 191] width 446 height 253
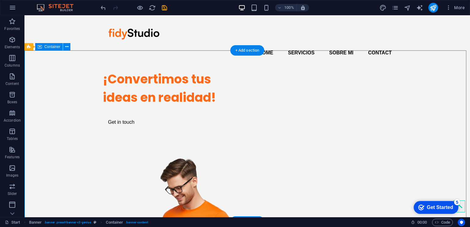
click at [50, 77] on div "¡Convertimos tus ideas en realidad! Get in touch" at bounding box center [247, 191] width 446 height 253
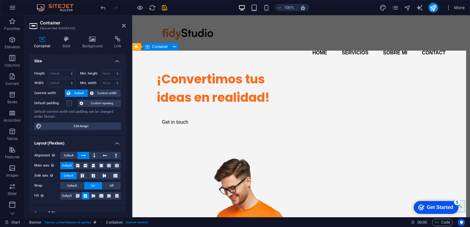
click at [164, 46] on span "Container" at bounding box center [160, 47] width 16 height 4
click at [0, 0] on div "H1" at bounding box center [0, 0] width 0 height 0
click at [169, 107] on div "H1" at bounding box center [169, 104] width 28 height 8
click at [142, 95] on div "¡Convertimos tus ideas en realidad! Get in touch" at bounding box center [301, 191] width 338 height 253
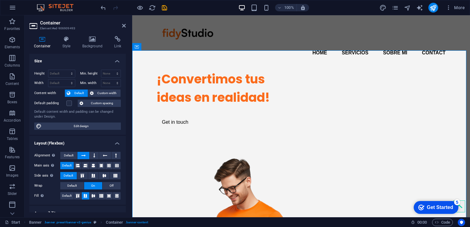
click at [120, 25] on h2 "Container" at bounding box center [83, 23] width 86 height 6
click at [124, 25] on icon at bounding box center [124, 25] width 4 height 5
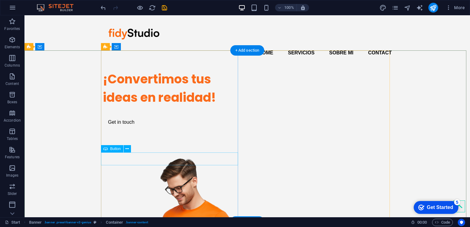
click at [124, 129] on div "Get in touch" at bounding box center [171, 122] width 137 height 13
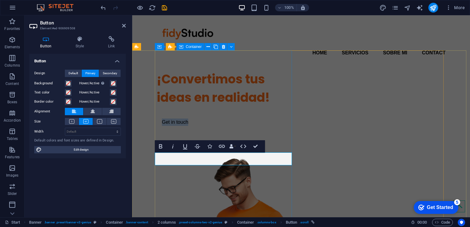
click at [183, 129] on link "Get in touch" at bounding box center [175, 122] width 37 height 13
click at [185, 129] on link "Get in touch" at bounding box center [175, 122] width 37 height 13
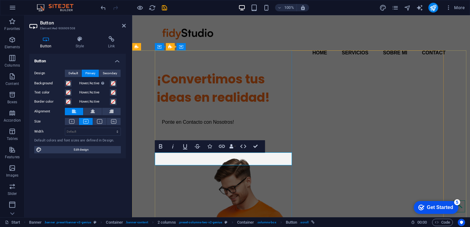
click at [161, 129] on link "Ponte en Contacto con Nosotros!" at bounding box center [198, 122] width 83 height 13
click at [123, 24] on icon at bounding box center [124, 25] width 4 height 5
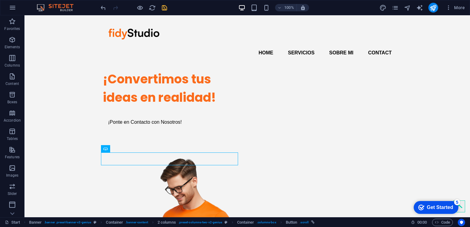
click at [163, 7] on icon "save" at bounding box center [164, 7] width 7 height 7
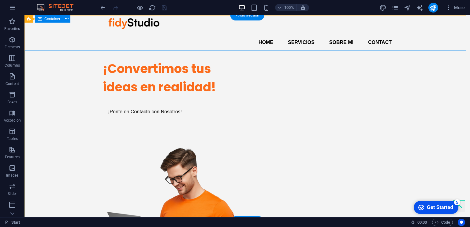
scroll to position [0, 0]
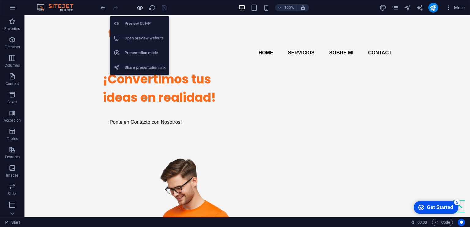
click at [140, 7] on icon "button" at bounding box center [140, 7] width 7 height 7
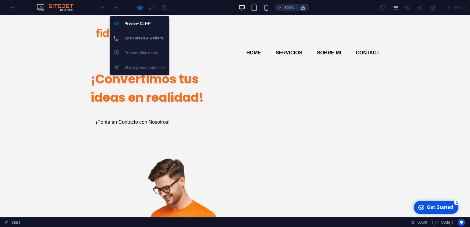
click at [142, 34] on li "Open preview website" at bounding box center [139, 38] width 59 height 15
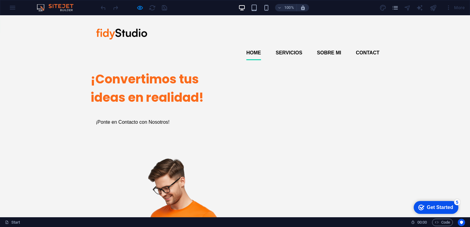
click at [254, 46] on link "Home" at bounding box center [253, 53] width 15 height 15
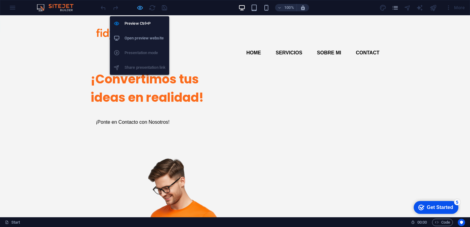
click at [140, 6] on icon "button" at bounding box center [140, 7] width 7 height 7
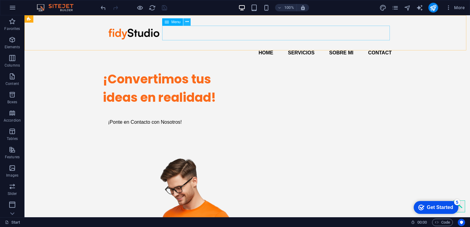
click at [186, 22] on icon at bounding box center [187, 22] width 3 height 6
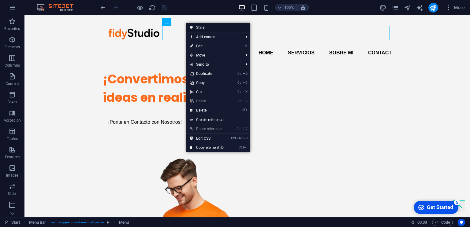
click at [200, 28] on link "Style" at bounding box center [218, 27] width 64 height 9
select select "rem"
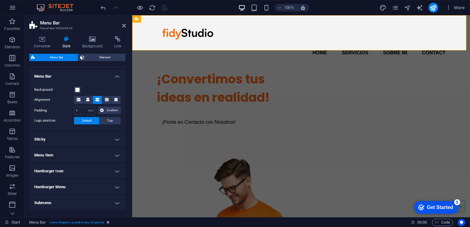
scroll to position [114, 0]
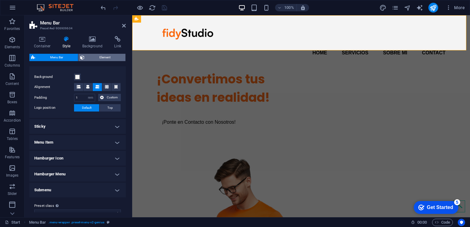
click at [87, 59] on span "Element" at bounding box center [104, 57] width 37 height 7
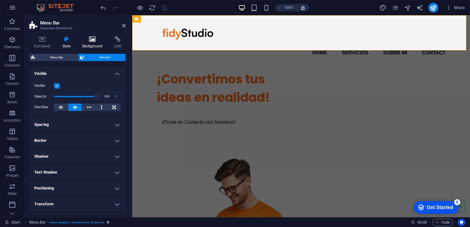
click at [93, 38] on icon at bounding box center [93, 39] width 30 height 6
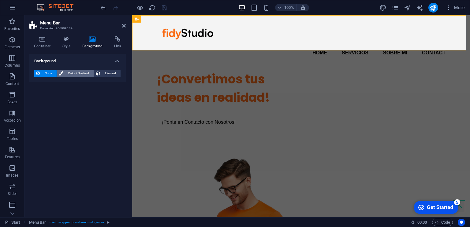
click at [75, 71] on span "Color / Gradient" at bounding box center [78, 73] width 27 height 7
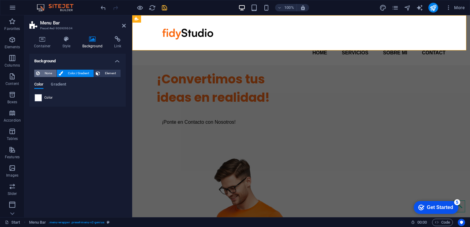
click at [43, 70] on span "None" at bounding box center [48, 73] width 13 height 7
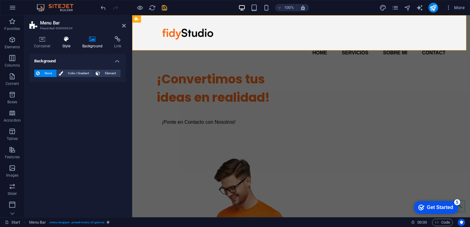
click at [71, 36] on icon at bounding box center [66, 39] width 17 height 6
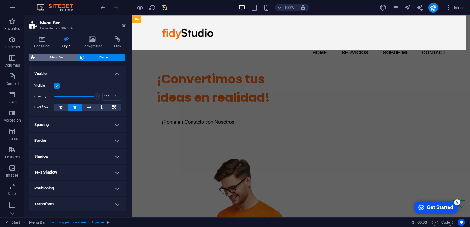
click at [59, 56] on span "Menu Bar" at bounding box center [56, 57] width 39 height 7
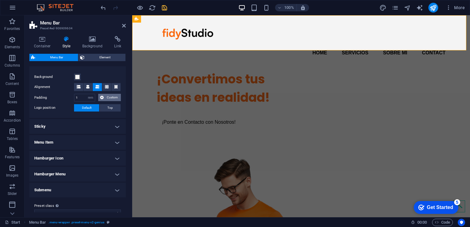
click at [107, 99] on span "Custom" at bounding box center [112, 97] width 13 height 7
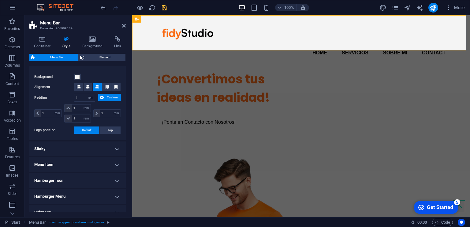
click at [107, 99] on span "Custom" at bounding box center [112, 97] width 13 height 7
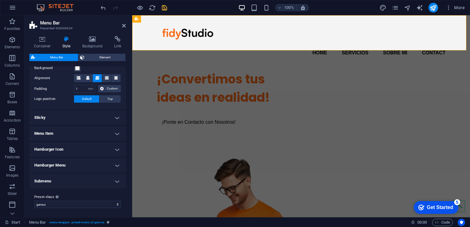
scroll to position [9, 0]
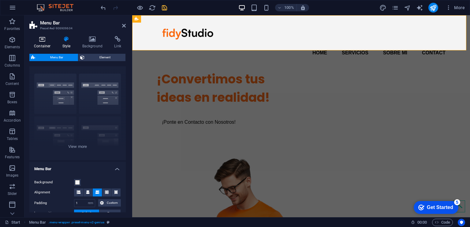
click at [41, 42] on icon at bounding box center [42, 39] width 26 height 6
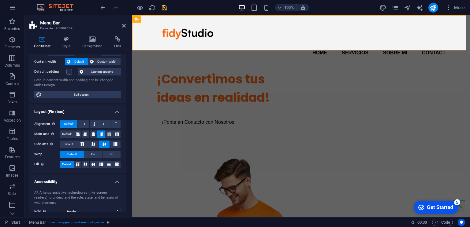
scroll to position [0, 0]
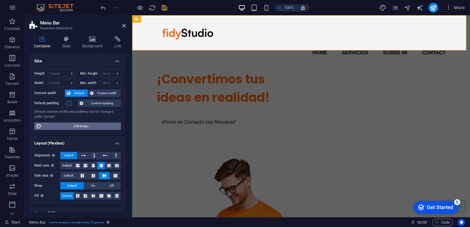
click at [73, 126] on span "Edit design" at bounding box center [81, 126] width 76 height 7
select select "px"
select select "400"
select select "px"
select select "rem"
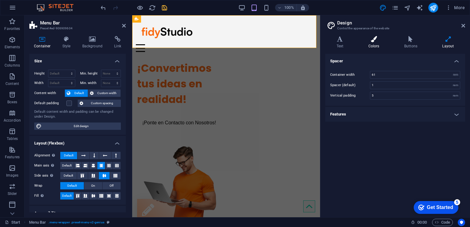
click at [370, 44] on h4 "Colors" at bounding box center [375, 42] width 36 height 13
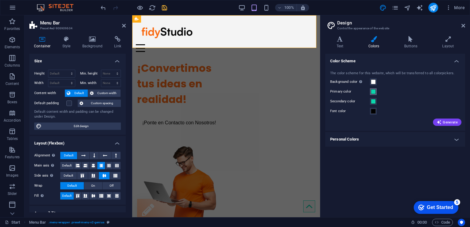
click at [374, 93] on span at bounding box center [373, 91] width 5 height 5
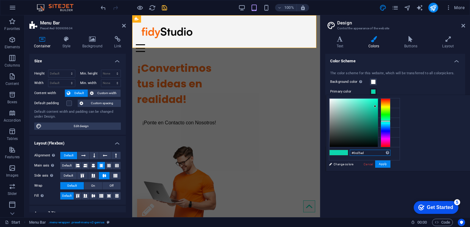
drag, startPoint x: 445, startPoint y: 153, endPoint x: 399, endPoint y: 156, distance: 45.7
click at [399, 156] on div "less Background color #ffffff Primary color #0cd5ad Secondary color #0cd5ad Fon…" at bounding box center [398, 133] width 144 height 76
type input "#fb6b1b"
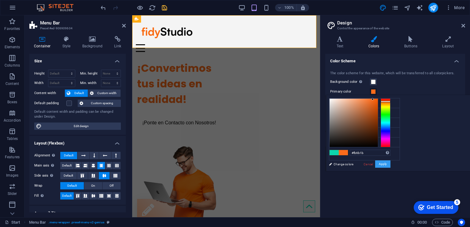
click at [391, 164] on button "Apply" at bounding box center [382, 164] width 15 height 7
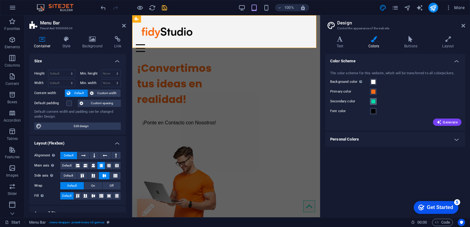
click at [374, 100] on span at bounding box center [373, 101] width 5 height 5
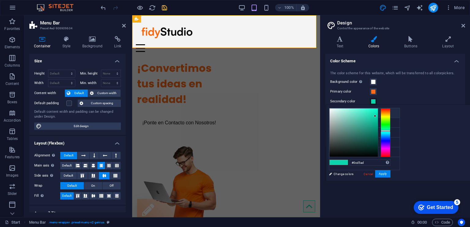
click at [361, 115] on li "Background color #ffffff" at bounding box center [364, 113] width 70 height 10
type input "#ffffff"
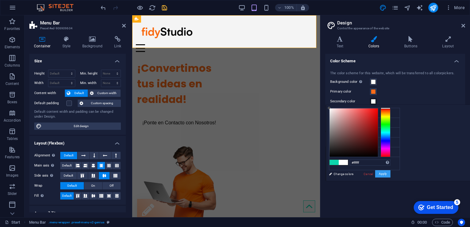
click at [391, 176] on button "Apply" at bounding box center [382, 174] width 15 height 7
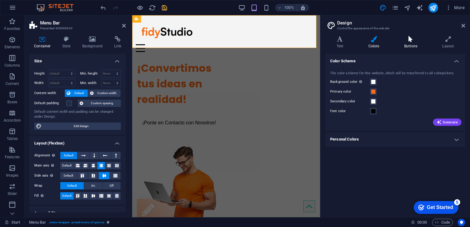
click at [414, 38] on icon at bounding box center [411, 39] width 36 height 6
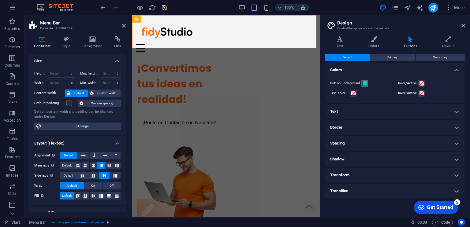
click at [366, 83] on span at bounding box center [364, 83] width 5 height 5
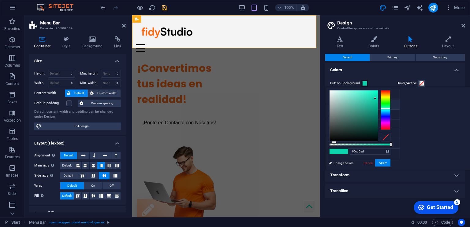
click at [366, 83] on span at bounding box center [364, 83] width 5 height 5
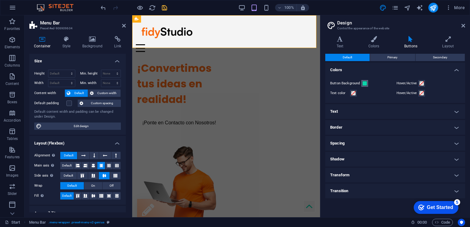
click at [366, 83] on span at bounding box center [364, 83] width 5 height 5
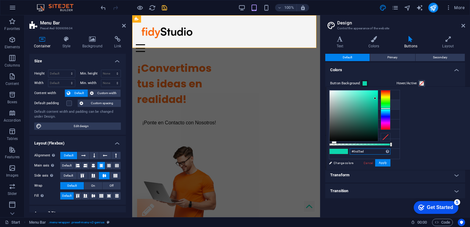
drag, startPoint x: 442, startPoint y: 149, endPoint x: 415, endPoint y: 151, distance: 27.9
click at [394, 151] on div "#0cd5ad Supported formats #0852ed rgb(8, 82, 237) rgba(8, 82, 237, 90%) hsv(221…" at bounding box center [360, 173] width 68 height 172
type input "#fb6b1b"
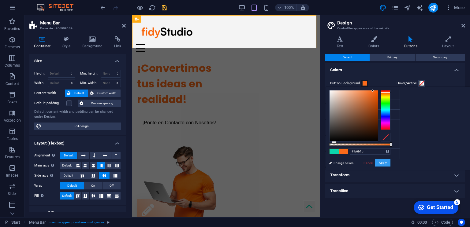
click at [391, 164] on button "Apply" at bounding box center [382, 163] width 15 height 7
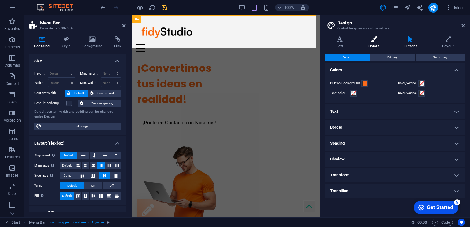
click at [382, 48] on h4 "Colors" at bounding box center [375, 42] width 36 height 13
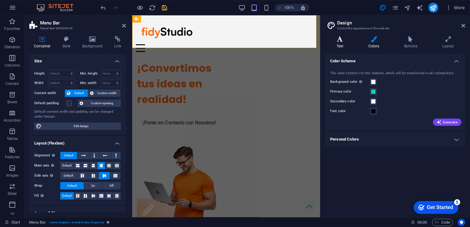
click at [348, 44] on h4 "Text" at bounding box center [341, 42] width 32 height 13
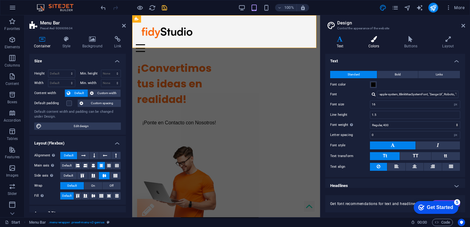
click at [385, 43] on h4 "Colors" at bounding box center [375, 42] width 36 height 13
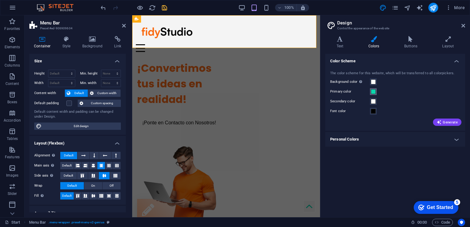
click at [374, 92] on span at bounding box center [373, 91] width 5 height 5
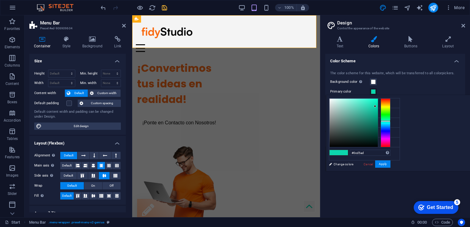
click at [374, 92] on span at bounding box center [373, 91] width 5 height 5
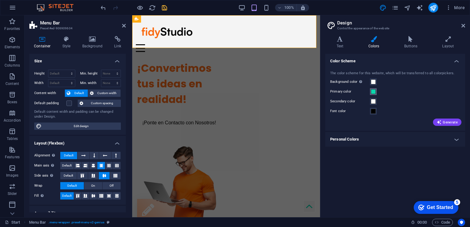
click at [376, 91] on button "Primary color" at bounding box center [373, 91] width 7 height 7
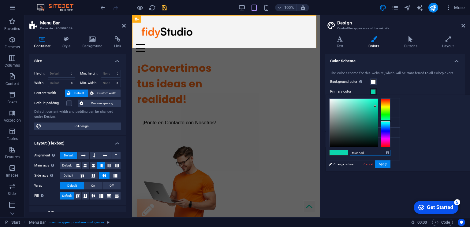
drag, startPoint x: 450, startPoint y: 152, endPoint x: 423, endPoint y: 154, distance: 27.6
click at [394, 154] on div "#0cd5ad Supported formats #0852ed rgb(8, 82, 237) rgba(8, 82, 237, 90%) hsv(221…" at bounding box center [360, 178] width 68 height 165
type input "#fb6b1b"
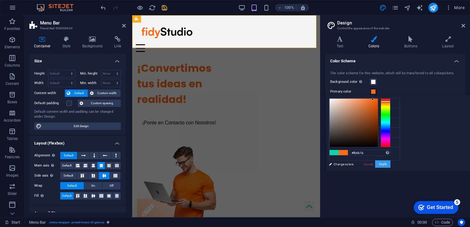
click at [391, 165] on button "Apply" at bounding box center [382, 164] width 15 height 7
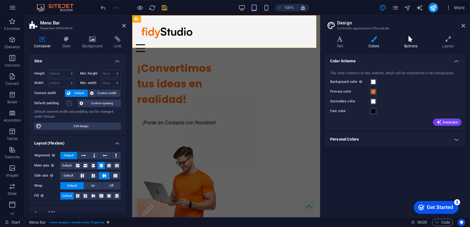
click at [415, 38] on icon at bounding box center [411, 39] width 36 height 6
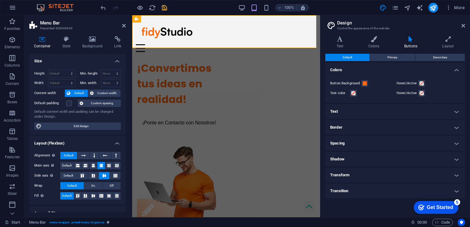
click at [370, 33] on div "Variants Text Colors Buttons Layout Text Standard Bold Links Font color Font -a…" at bounding box center [396, 124] width 150 height 186
click at [374, 41] on icon at bounding box center [373, 39] width 33 height 6
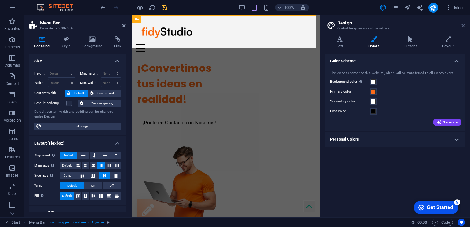
click at [462, 25] on icon at bounding box center [464, 25] width 4 height 5
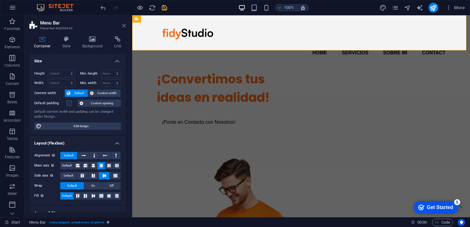
click at [124, 25] on icon at bounding box center [124, 25] width 4 height 5
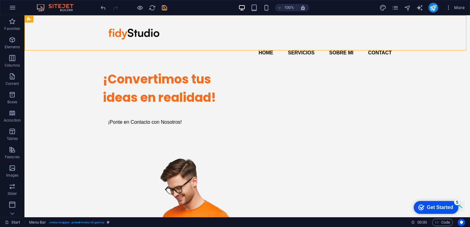
click at [160, 6] on div at bounding box center [134, 8] width 69 height 10
click at [163, 6] on icon "save" at bounding box center [164, 7] width 7 height 7
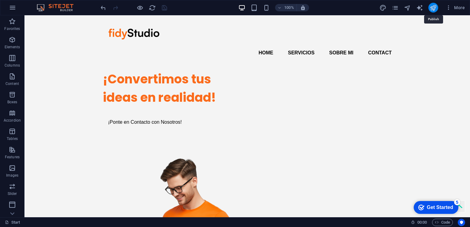
click at [434, 6] on icon "publish" at bounding box center [433, 7] width 7 height 7
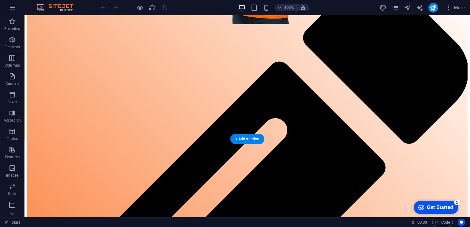
scroll to position [343, 0]
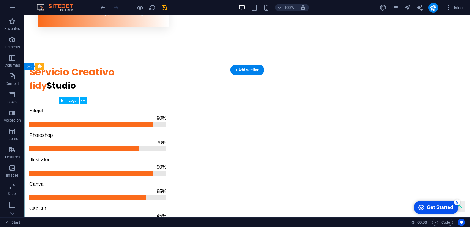
scroll to position [664, 0]
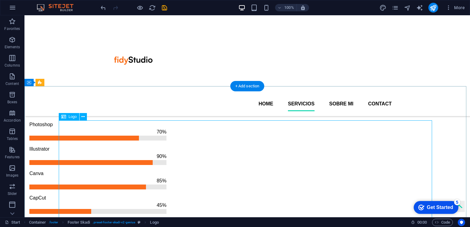
scroll to position [492, 0]
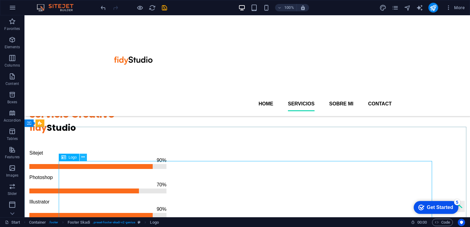
click at [83, 158] on icon at bounding box center [82, 157] width 3 height 6
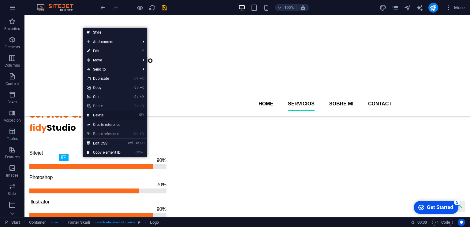
click at [103, 116] on link "⌦ Delete" at bounding box center [103, 115] width 41 height 9
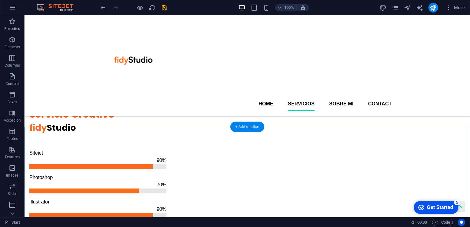
click at [250, 127] on div "+ Add section" at bounding box center [248, 127] width 34 height 10
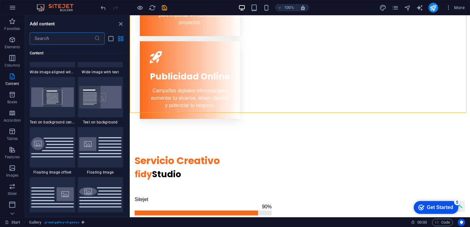
scroll to position [1200, 0]
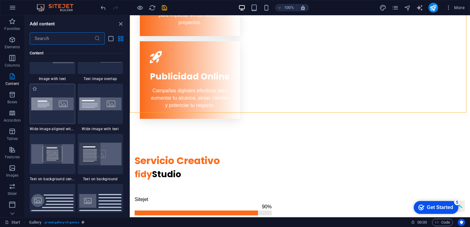
click at [52, 103] on img at bounding box center [52, 104] width 43 height 13
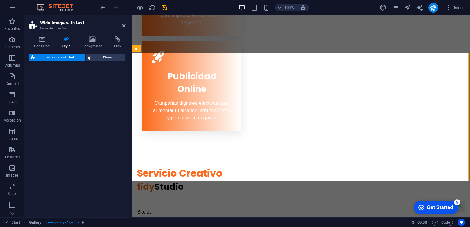
select select "%"
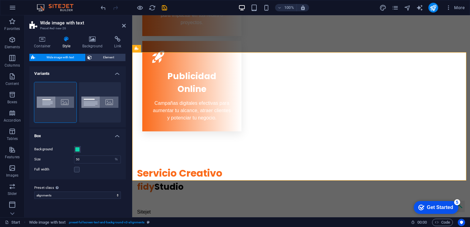
scroll to position [546, 0]
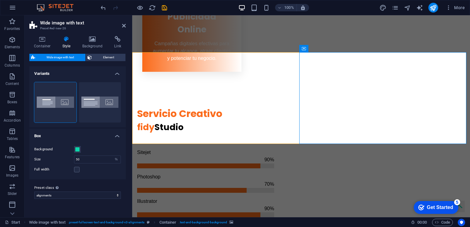
select select "px"
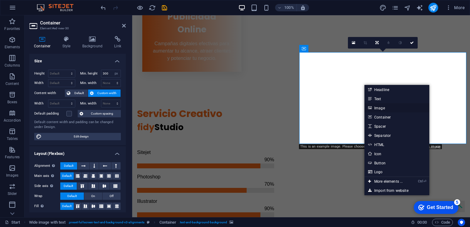
click at [385, 109] on link "Image" at bounding box center [397, 107] width 65 height 9
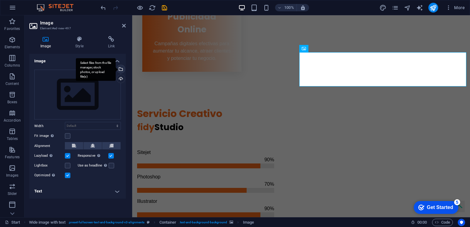
click at [122, 70] on div "Select files from the file manager, stock photos, or upload file(s)" at bounding box center [120, 69] width 9 height 9
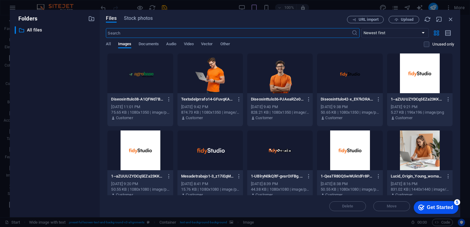
scroll to position [450, 0]
drag, startPoint x: 449, startPoint y: 20, endPoint x: 279, endPoint y: 15, distance: 170.3
click at [449, 20] on icon "button" at bounding box center [451, 19] width 7 height 7
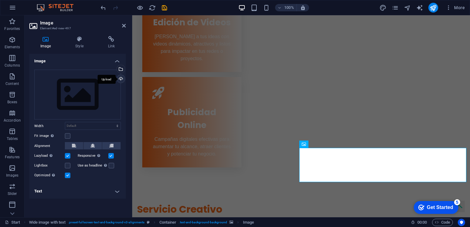
click at [122, 78] on div "Upload" at bounding box center [120, 79] width 9 height 9
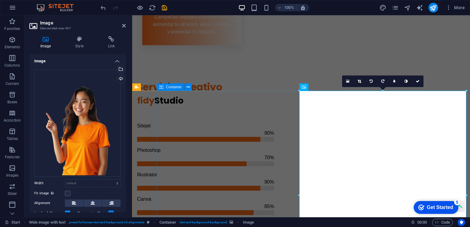
scroll to position [621, 0]
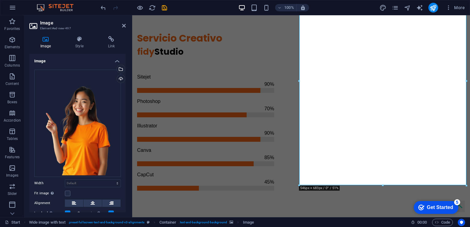
click at [124, 28] on header "Image Element #ed-new-497" at bounding box center [77, 23] width 96 height 16
click at [123, 26] on icon at bounding box center [124, 25] width 4 height 5
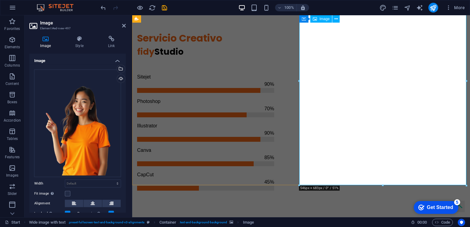
click at [123, 25] on icon at bounding box center [124, 25] width 4 height 5
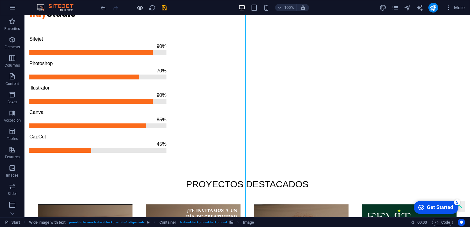
click at [0, 0] on icon "button" at bounding box center [0, 0] width 0 height 0
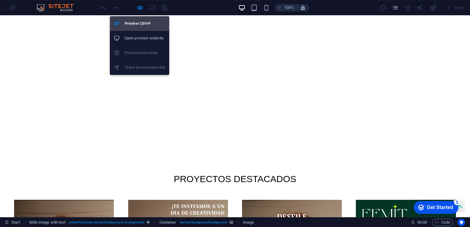
click at [136, 23] on h6 "Preview Ctrl+P" at bounding box center [145, 23] width 41 height 7
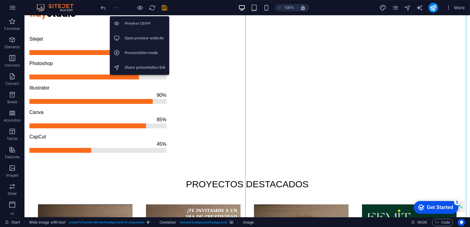
click at [141, 38] on h6 "Open preview website" at bounding box center [145, 38] width 41 height 7
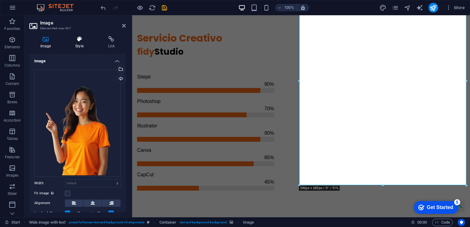
click at [82, 47] on h4 "Style" at bounding box center [80, 42] width 32 height 13
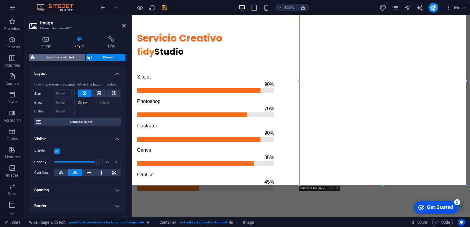
click at [73, 56] on span "Wide image with text" at bounding box center [60, 57] width 47 height 7
select select "%"
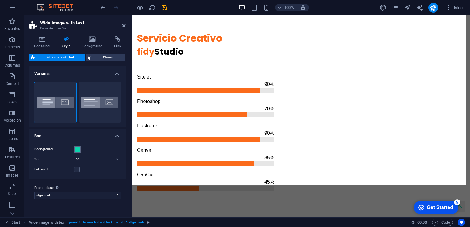
click at [76, 152] on span at bounding box center [77, 149] width 5 height 5
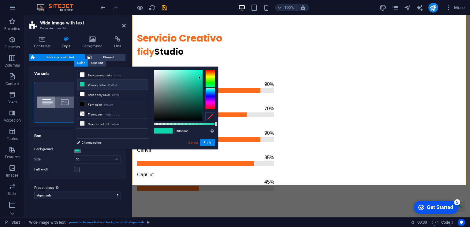
click at [76, 152] on span at bounding box center [77, 149] width 5 height 5
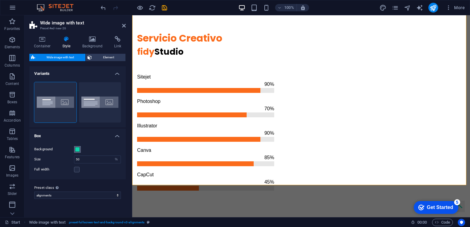
click at [78, 148] on span at bounding box center [77, 149] width 5 height 5
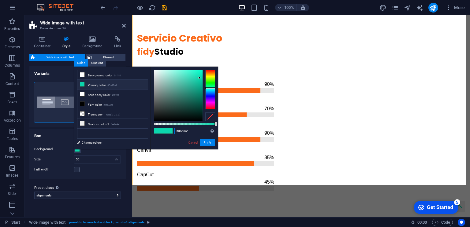
drag, startPoint x: 190, startPoint y: 132, endPoint x: 169, endPoint y: 134, distance: 21.2
click at [161, 135] on div "#0cd5ad Supported formats #0852ed rgb(8, 82, 237) rgba(8, 82, 237, 90%) hsv(221…" at bounding box center [185, 153] width 68 height 172
type input "#fb6b1b"
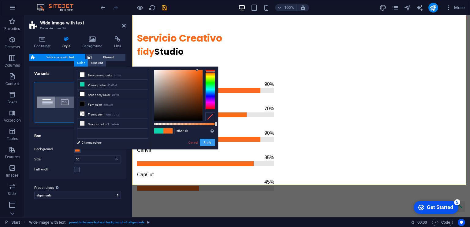
click at [209, 145] on button "Apply" at bounding box center [207, 142] width 15 height 7
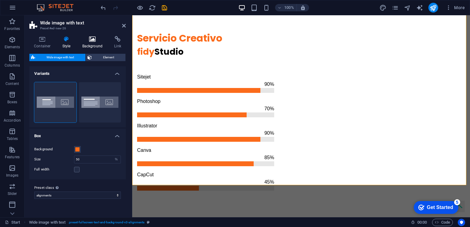
click at [94, 42] on h4 "Background" at bounding box center [94, 42] width 32 height 13
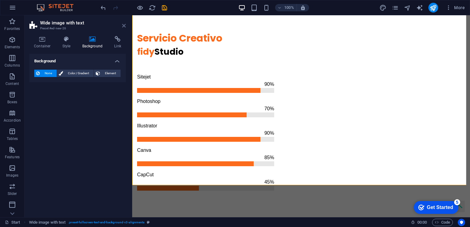
click at [124, 26] on icon at bounding box center [124, 25] width 4 height 5
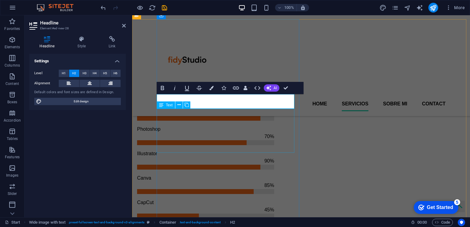
scroll to position [571, 0]
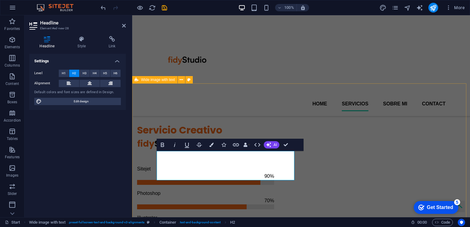
drag, startPoint x: 234, startPoint y: 170, endPoint x: 145, endPoint y: 159, distance: 89.8
click at [211, 147] on icon "button" at bounding box center [211, 145] width 4 height 4
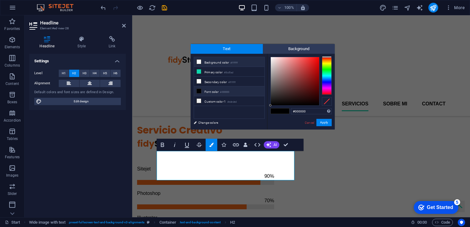
click at [217, 62] on li "Background color #ffffff" at bounding box center [229, 62] width 70 height 10
type input "#ffffff"
click at [325, 119] on button "Apply" at bounding box center [324, 122] width 15 height 7
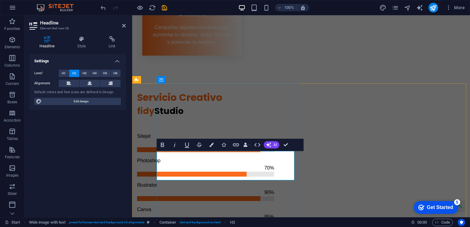
scroll to position [571, 0]
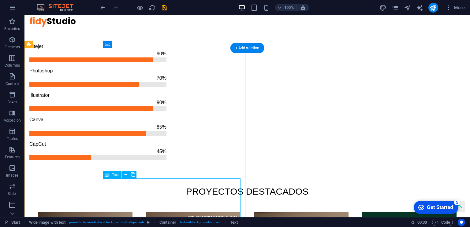
scroll to position [629, 0]
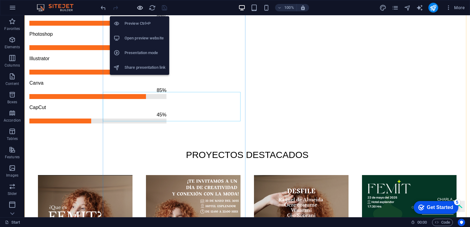
click at [0, 0] on icon "button" at bounding box center [0, 0] width 0 height 0
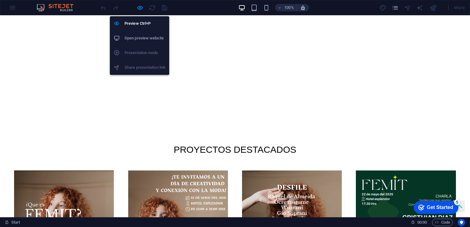
click at [139, 33] on li "Open preview website" at bounding box center [139, 38] width 59 height 15
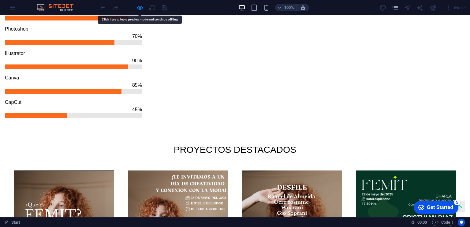
click at [0, 0] on icon "button" at bounding box center [0, 0] width 0 height 0
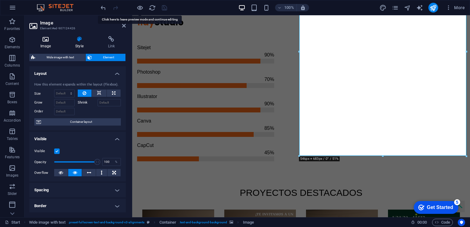
click at [51, 37] on icon at bounding box center [45, 39] width 32 height 6
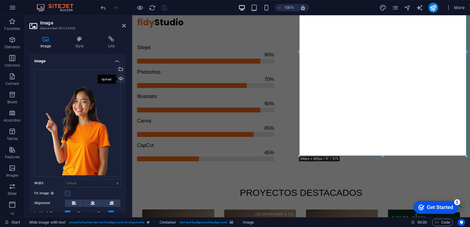
click at [118, 80] on div "Upload" at bounding box center [120, 79] width 9 height 9
click at [120, 79] on div "Upload" at bounding box center [120, 79] width 9 height 9
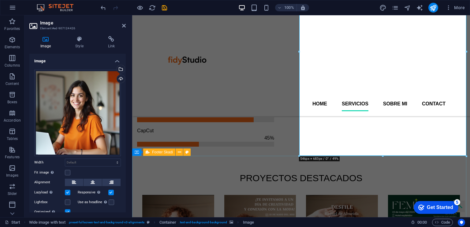
scroll to position [630, 0]
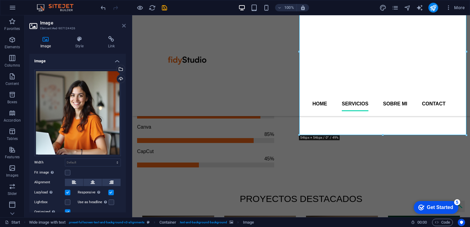
click at [123, 25] on icon at bounding box center [124, 25] width 4 height 5
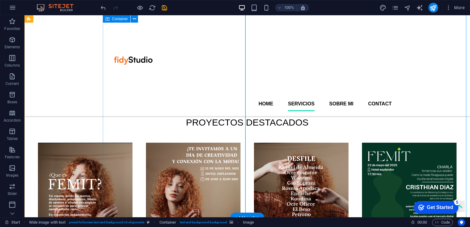
scroll to position [556, 0]
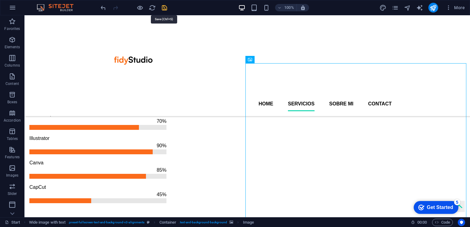
click at [166, 9] on icon "save" at bounding box center [164, 7] width 7 height 7
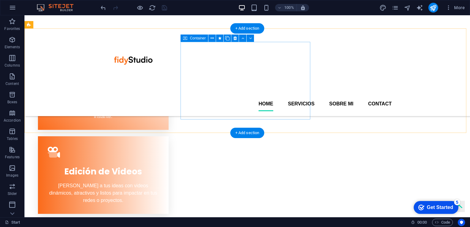
scroll to position [0, 0]
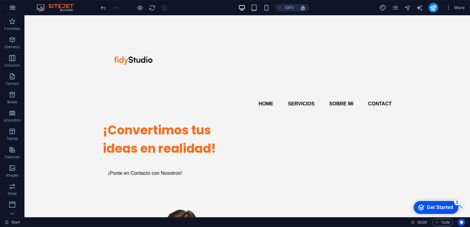
click at [11, 7] on icon "button" at bounding box center [12, 7] width 7 height 7
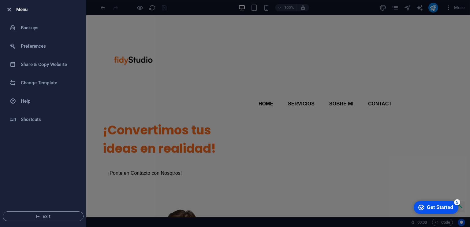
click at [9, 7] on icon "button" at bounding box center [9, 9] width 7 height 7
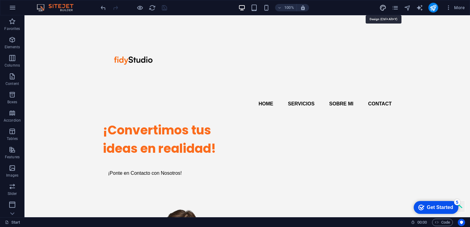
click at [385, 8] on icon "design" at bounding box center [383, 7] width 7 height 7
select select "px"
select select "400"
select select "px"
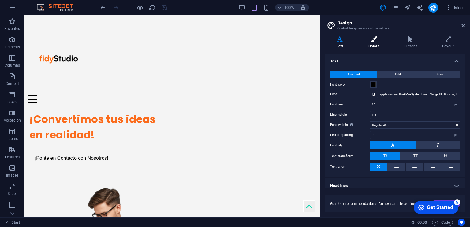
click at [377, 43] on h4 "Colors" at bounding box center [375, 42] width 36 height 13
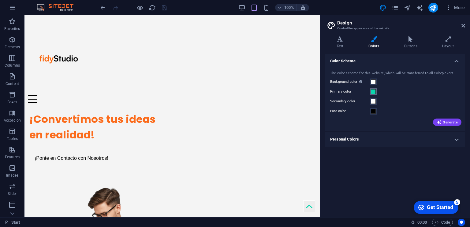
click at [374, 93] on span at bounding box center [373, 91] width 5 height 5
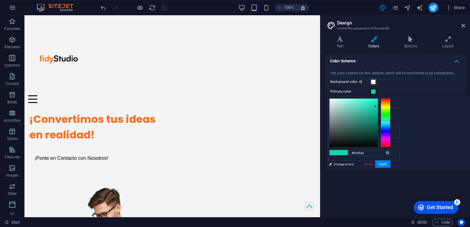
click at [374, 93] on span at bounding box center [373, 91] width 5 height 5
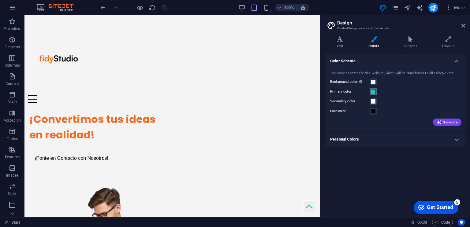
click at [370, 91] on button "Primary color" at bounding box center [373, 91] width 7 height 7
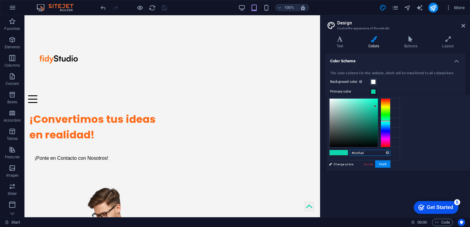
drag, startPoint x: 443, startPoint y: 152, endPoint x: 406, endPoint y: 154, distance: 37.7
click at [394, 154] on div "#0cd5ad Supported formats #0852ed rgb(8, 82, 237) rgba(8, 82, 237, 90%) hsv(221…" at bounding box center [360, 178] width 68 height 165
type input "#fb6b1b"
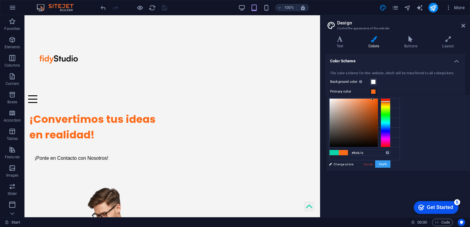
click at [391, 167] on button "Apply" at bounding box center [382, 164] width 15 height 7
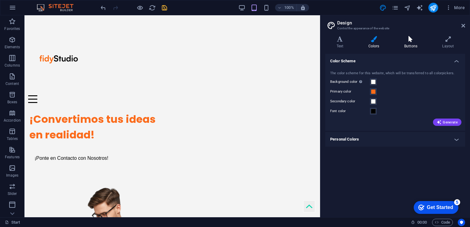
click at [405, 40] on icon at bounding box center [411, 39] width 36 height 6
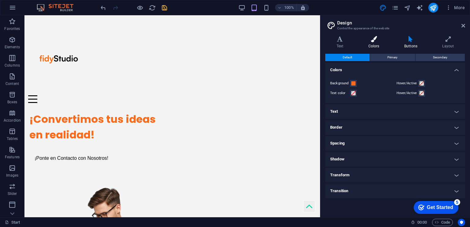
click at [375, 42] on icon at bounding box center [373, 39] width 33 height 6
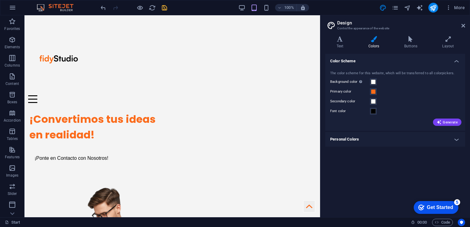
click at [419, 135] on h4 "Personal Colors" at bounding box center [395, 139] width 140 height 15
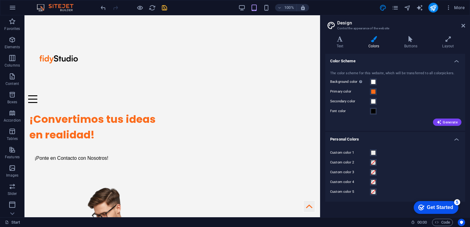
click at [401, 140] on h4 "Personal Colors" at bounding box center [395, 137] width 140 height 11
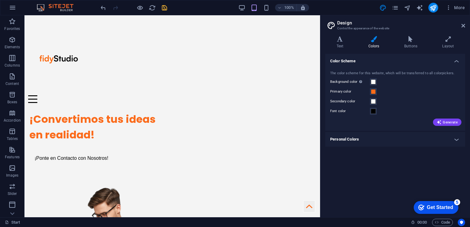
click at [463, 28] on header "Design Control the appearance of the website" at bounding box center [396, 23] width 139 height 16
click at [463, 24] on icon at bounding box center [464, 25] width 4 height 5
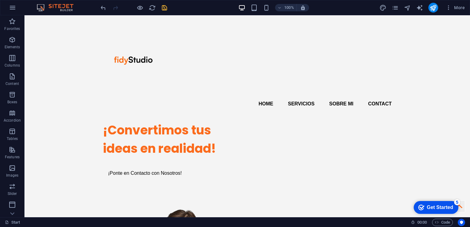
click at [163, 9] on icon "save" at bounding box center [164, 7] width 7 height 7
click at [433, 7] on icon "publish" at bounding box center [433, 7] width 7 height 7
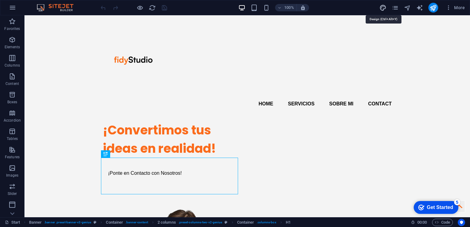
click at [381, 6] on icon "design" at bounding box center [383, 7] width 7 height 7
select select "px"
select select "400"
select select "px"
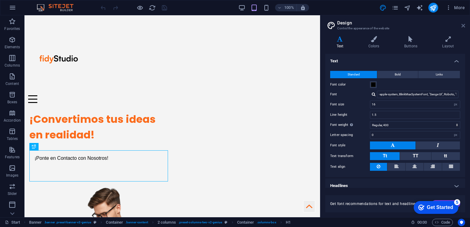
click at [463, 24] on icon at bounding box center [464, 25] width 4 height 5
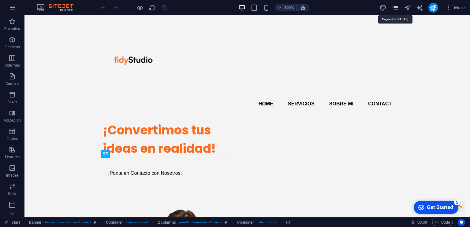
click at [396, 9] on icon "pages" at bounding box center [395, 7] width 7 height 7
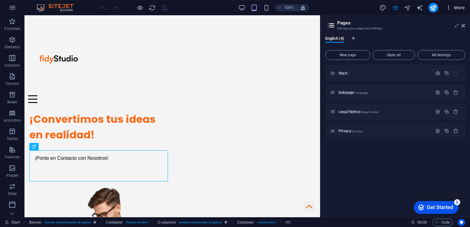
click at [454, 10] on span "More" at bounding box center [455, 8] width 19 height 6
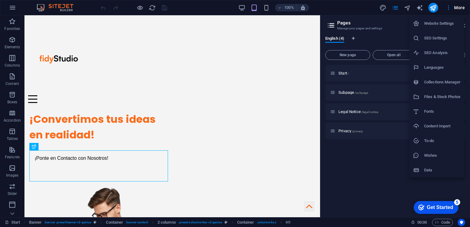
click at [441, 21] on h6 "Website Settings" at bounding box center [442, 23] width 36 height 7
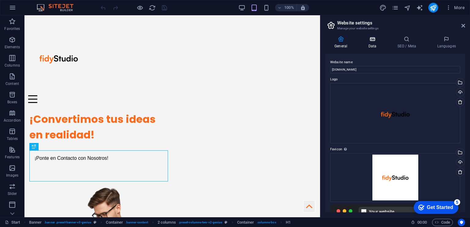
click at [376, 47] on h4 "Data" at bounding box center [373, 42] width 29 height 13
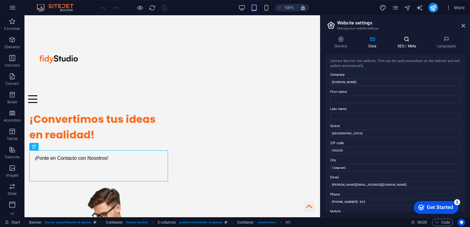
click at [403, 38] on icon at bounding box center [406, 39] width 37 height 6
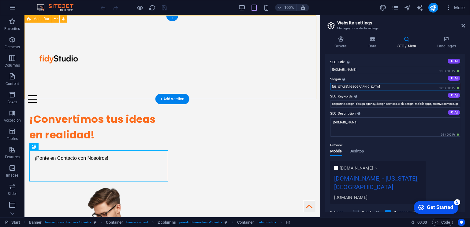
drag, startPoint x: 380, startPoint y: 104, endPoint x: 307, endPoint y: 91, distance: 74.3
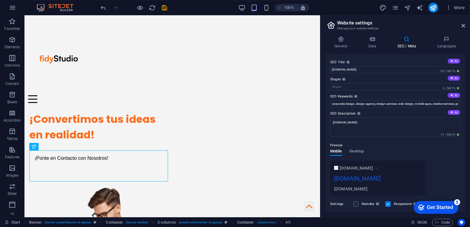
click at [374, 141] on div "Preview Mobile Desktop www.example.com fidystudio.com fidystudio.com" at bounding box center [395, 166] width 130 height 59
drag, startPoint x: 356, startPoint y: 103, endPoint x: 326, endPoint y: 104, distance: 30.6
click at [326, 104] on div "SEO Title The title of your website - make it something that stands out in sear…" at bounding box center [395, 133] width 140 height 159
click at [371, 111] on label "SEO Description Describe the contents of your website - this is crucial for sea…" at bounding box center [395, 113] width 130 height 7
click at [371, 118] on textarea "[DOMAIN_NAME]" at bounding box center [395, 127] width 130 height 19
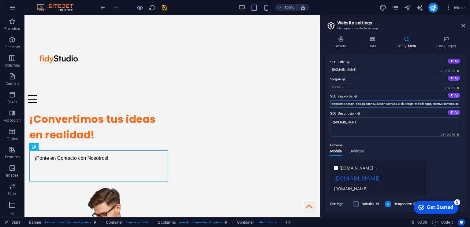
drag, startPoint x: 434, startPoint y: 104, endPoint x: 417, endPoint y: 103, distance: 16.9
click at [417, 103] on input "corporate design, design agency, design services, web design, mobile apps, crea…" at bounding box center [395, 103] width 130 height 7
click at [417, 103] on input "corporate design, design agency, design services, web design, , creative servic…" at bounding box center [395, 103] width 130 height 7
click at [418, 104] on input "corporate design, design agency, design services, web design, , creative servic…" at bounding box center [395, 103] width 130 height 7
click at [451, 103] on input "corporate design, design agency, design services, web design, creative services…" at bounding box center [395, 103] width 130 height 7
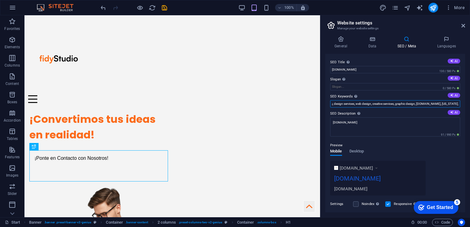
scroll to position [0, 44]
drag, startPoint x: 458, startPoint y: 103, endPoint x: 438, endPoint y: 105, distance: 20.4
click at [438, 105] on input "corporate design, design agency, design services, web design, creative services…" at bounding box center [395, 103] width 130 height 7
type input "corporate design, design agency, design services, web design, creative services…"
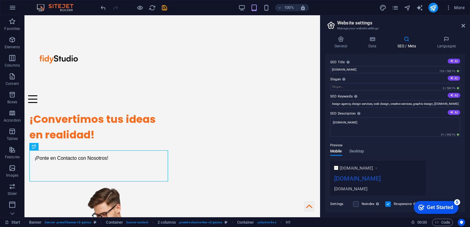
click at [434, 110] on label "SEO Description Describe the contents of your website - this is crucial for sea…" at bounding box center [395, 113] width 130 height 7
click at [434, 118] on textarea "[DOMAIN_NAME]" at bounding box center [395, 127] width 130 height 19
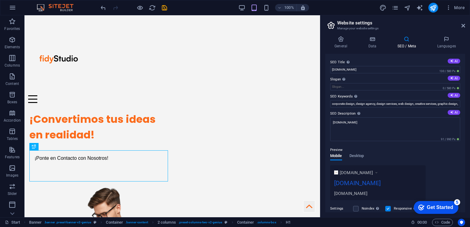
click at [439, 157] on div "Preview Mobile Desktop www.example.com fidystudio.com fidystudio.com" at bounding box center [395, 171] width 130 height 59
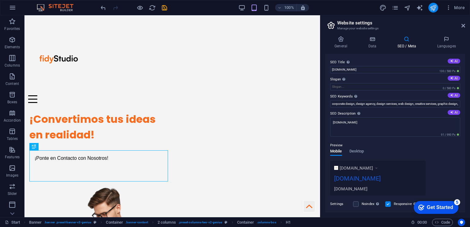
click at [436, 8] on icon "publish" at bounding box center [433, 7] width 7 height 7
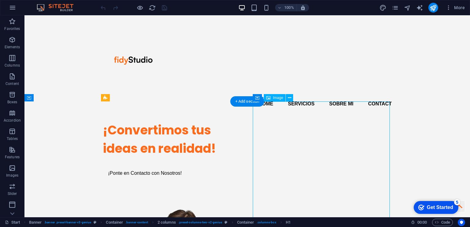
select select "px"
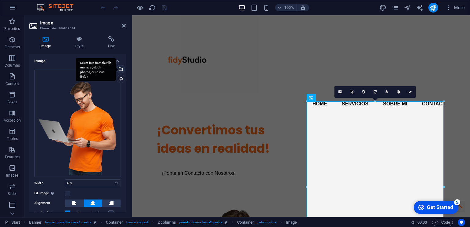
click at [116, 71] on div "Select files from the file manager, stock photos, or upload file(s)" at bounding box center [96, 69] width 40 height 23
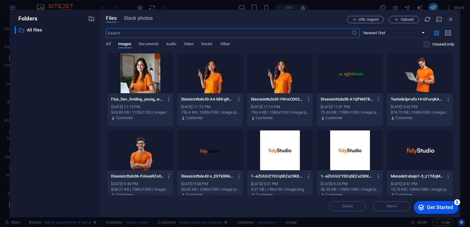
type input "90"
select select "%"
click at [212, 75] on div at bounding box center [211, 74] width 66 height 40
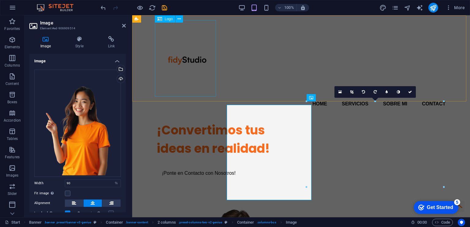
type input "463"
select select "px"
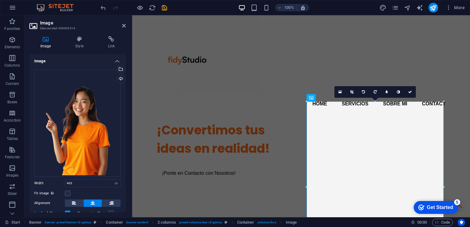
click at [123, 28] on header "Image Element #ed-906909514" at bounding box center [77, 23] width 96 height 16
click at [124, 26] on icon at bounding box center [124, 25] width 4 height 5
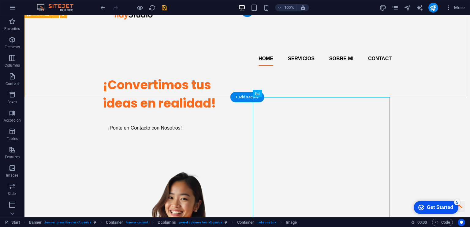
scroll to position [57, 0]
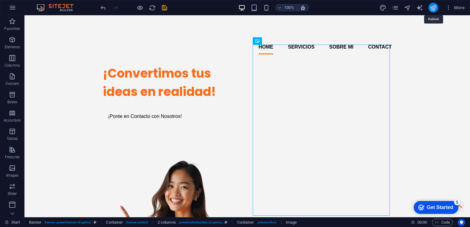
click at [431, 8] on icon "publish" at bounding box center [433, 7] width 7 height 7
